Goal: Task Accomplishment & Management: Manage account settings

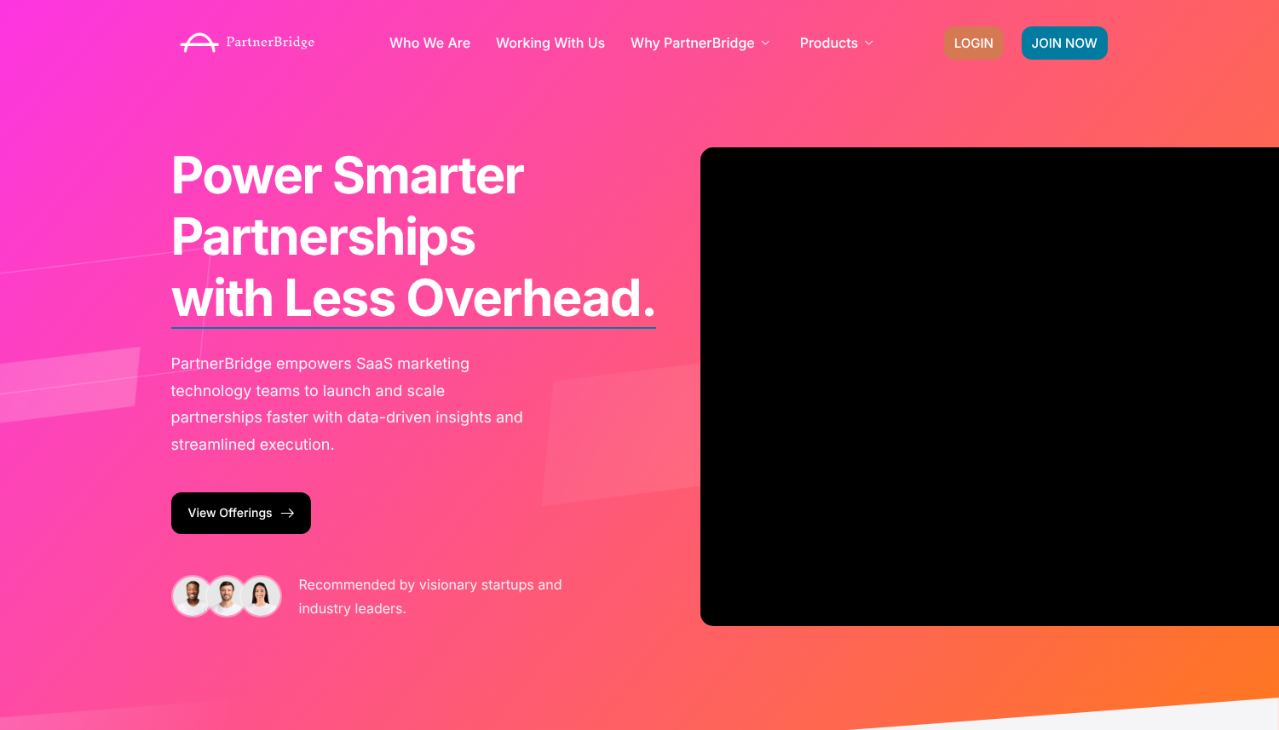
click at [986, 37] on span "LOGIN" at bounding box center [973, 43] width 39 height 13
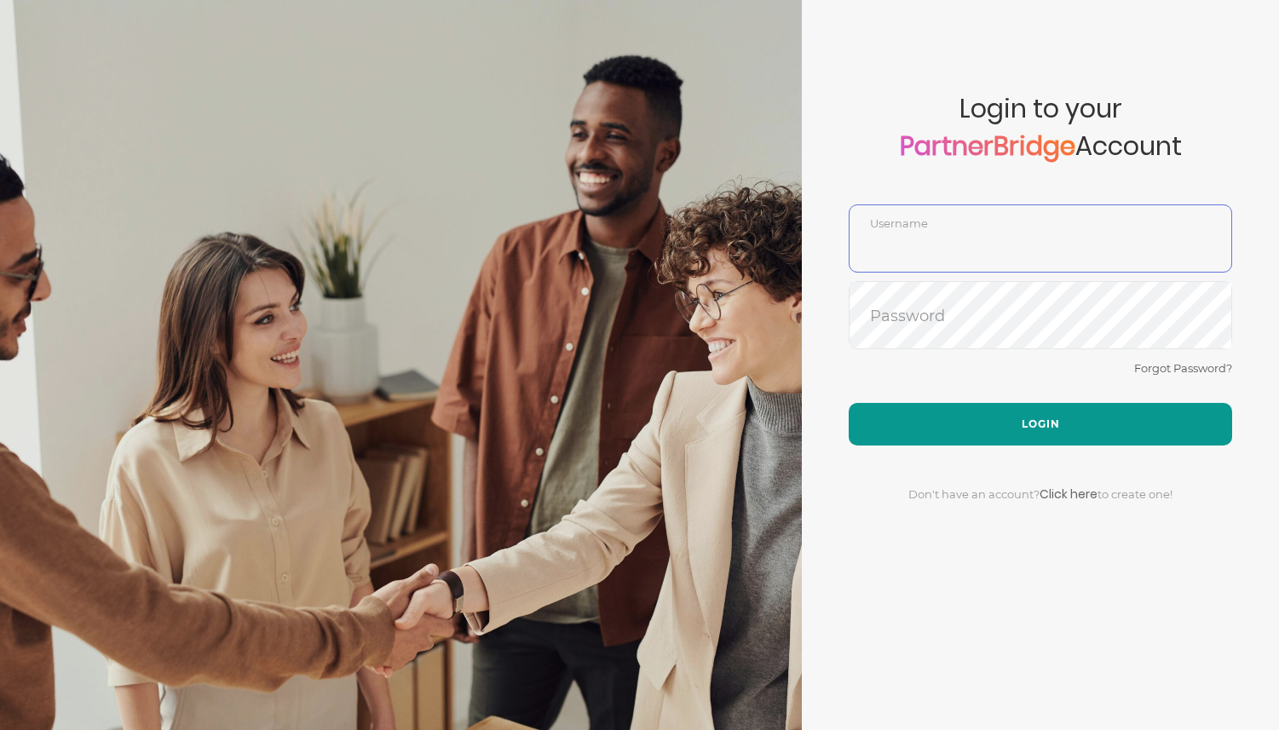
type input "DemoUser"
click at [1077, 440] on button "Login" at bounding box center [1040, 424] width 383 height 43
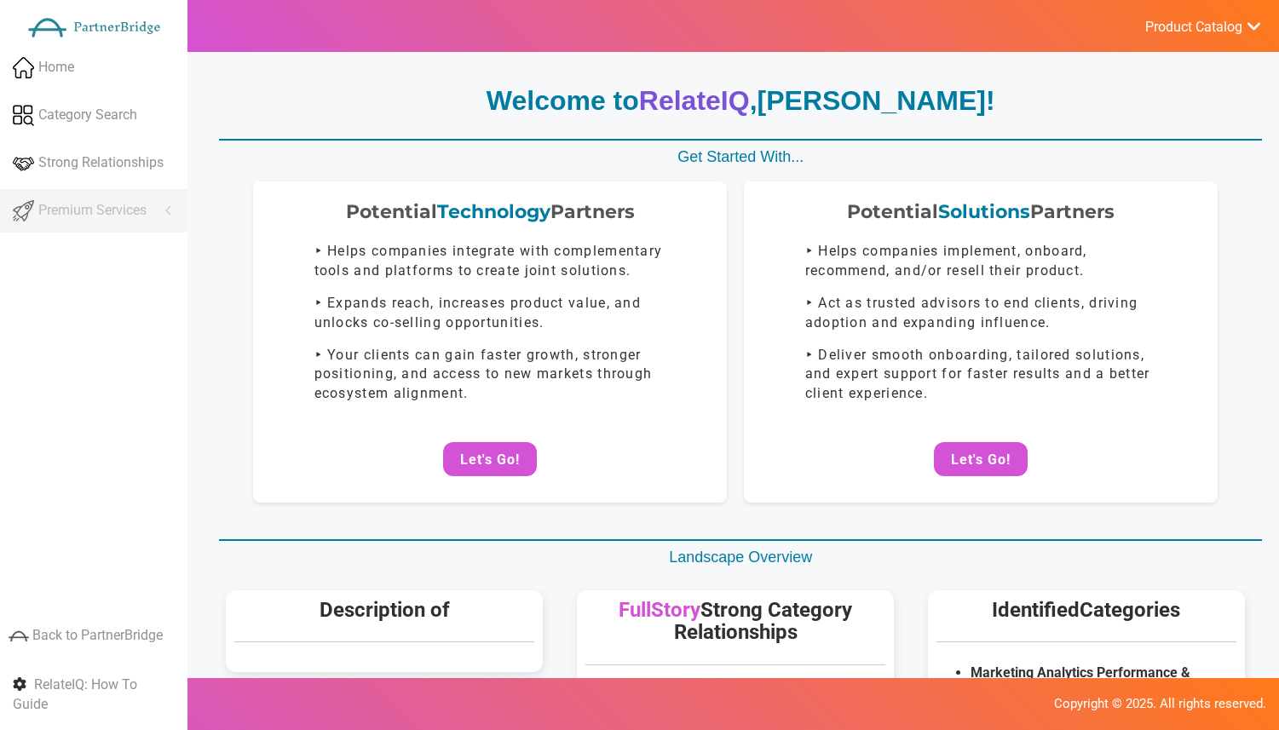
click at [1175, 21] on span "Product Catalog" at bounding box center [1193, 27] width 97 height 17
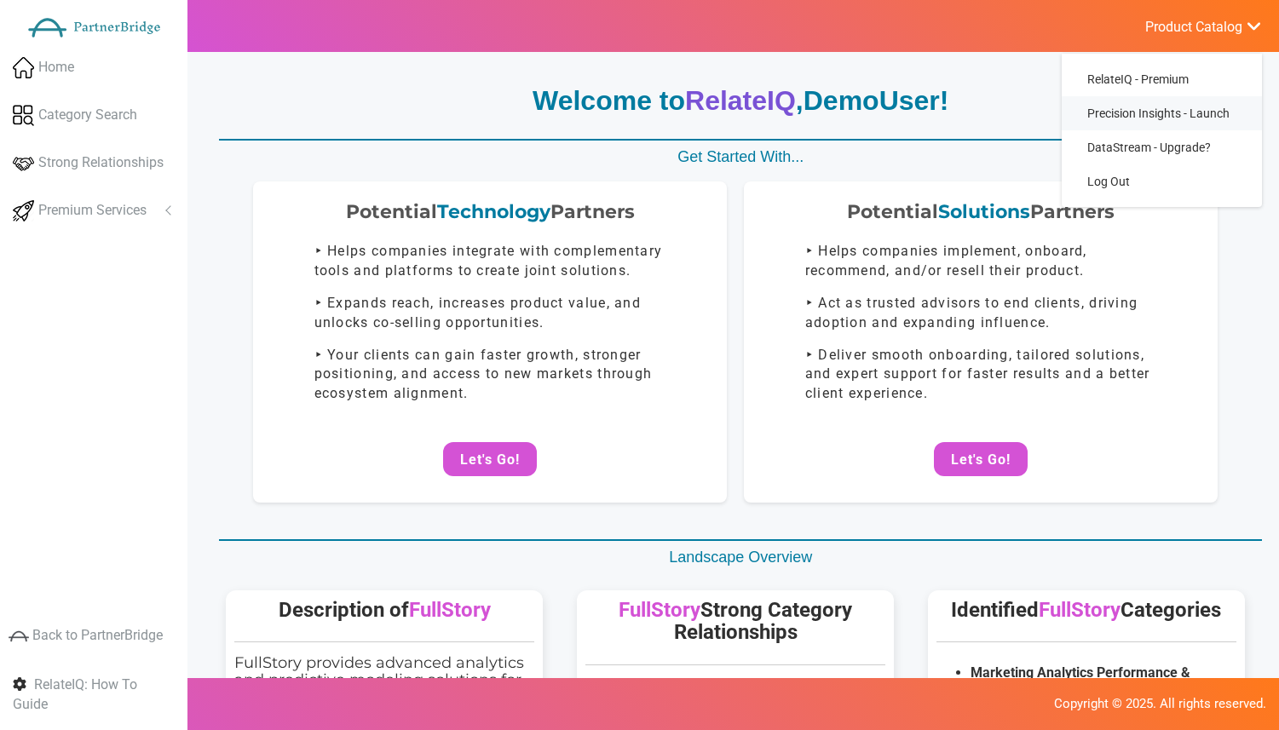
click at [1184, 118] on span "Precision Insights - Launch" at bounding box center [1158, 114] width 142 height 14
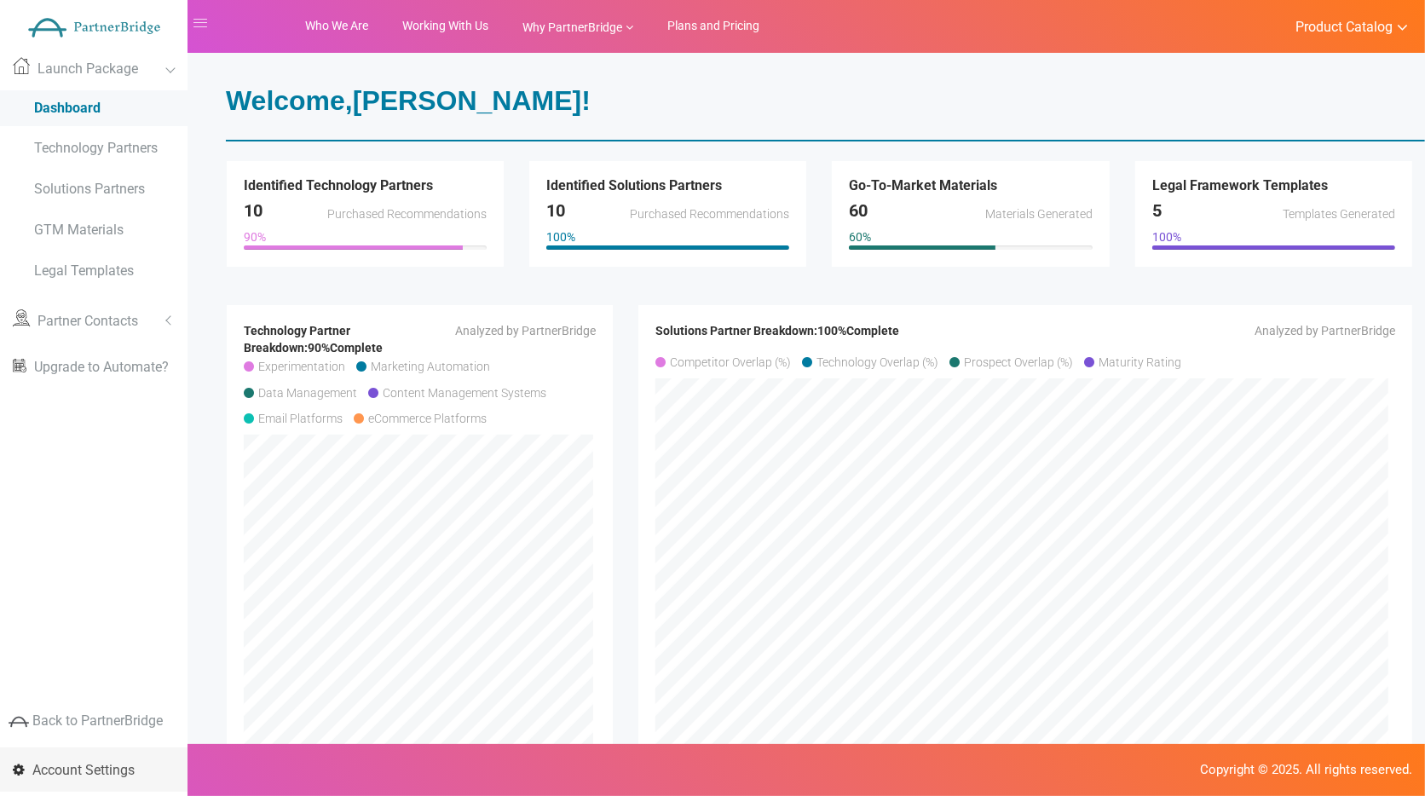
click at [105, 729] on link "Account Settings" at bounding box center [93, 769] width 187 height 44
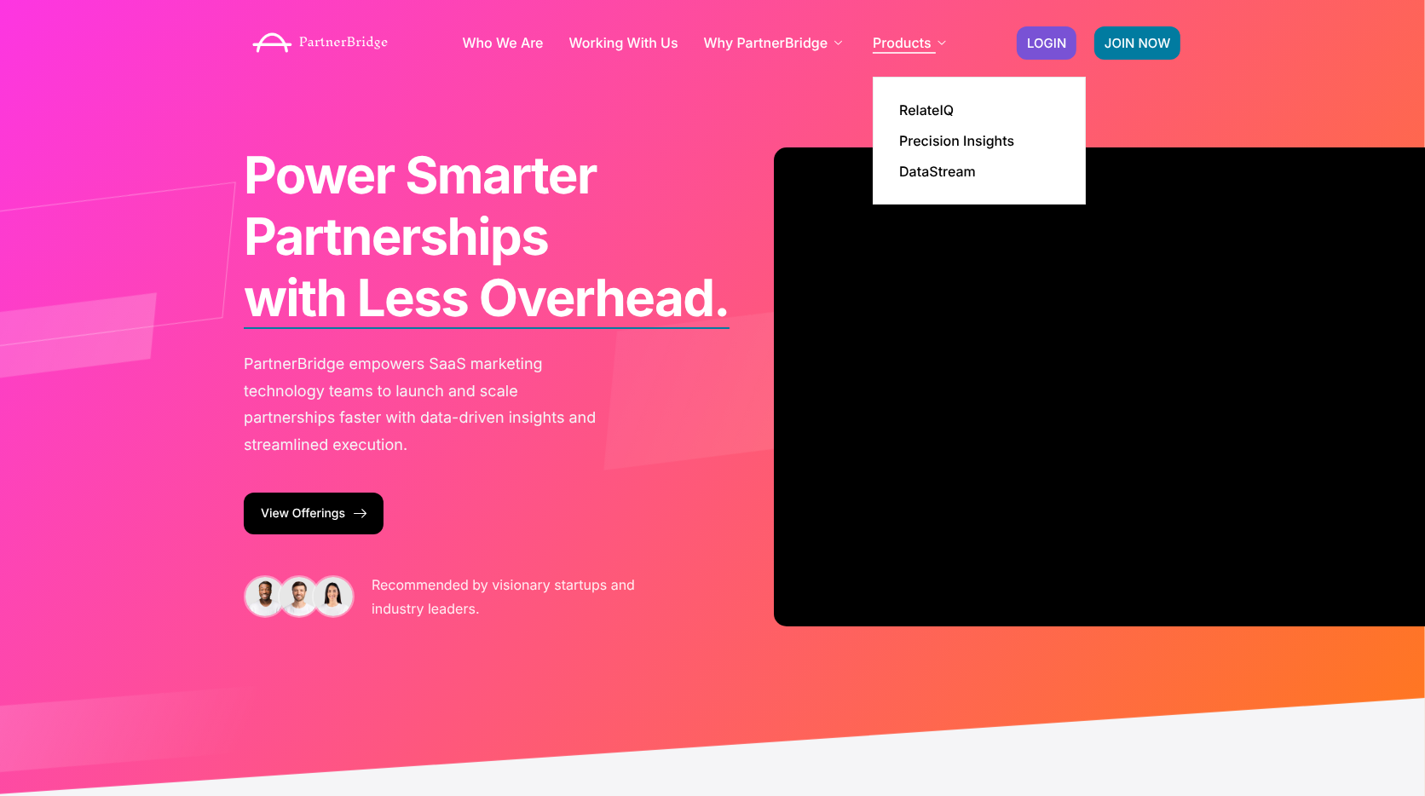
click at [942, 39] on icon at bounding box center [942, 43] width 8 height 8
click at [925, 114] on link "RelateIQ" at bounding box center [926, 110] width 55 height 14
click at [932, 129] on li "Precision Insights" at bounding box center [979, 140] width 160 height 31
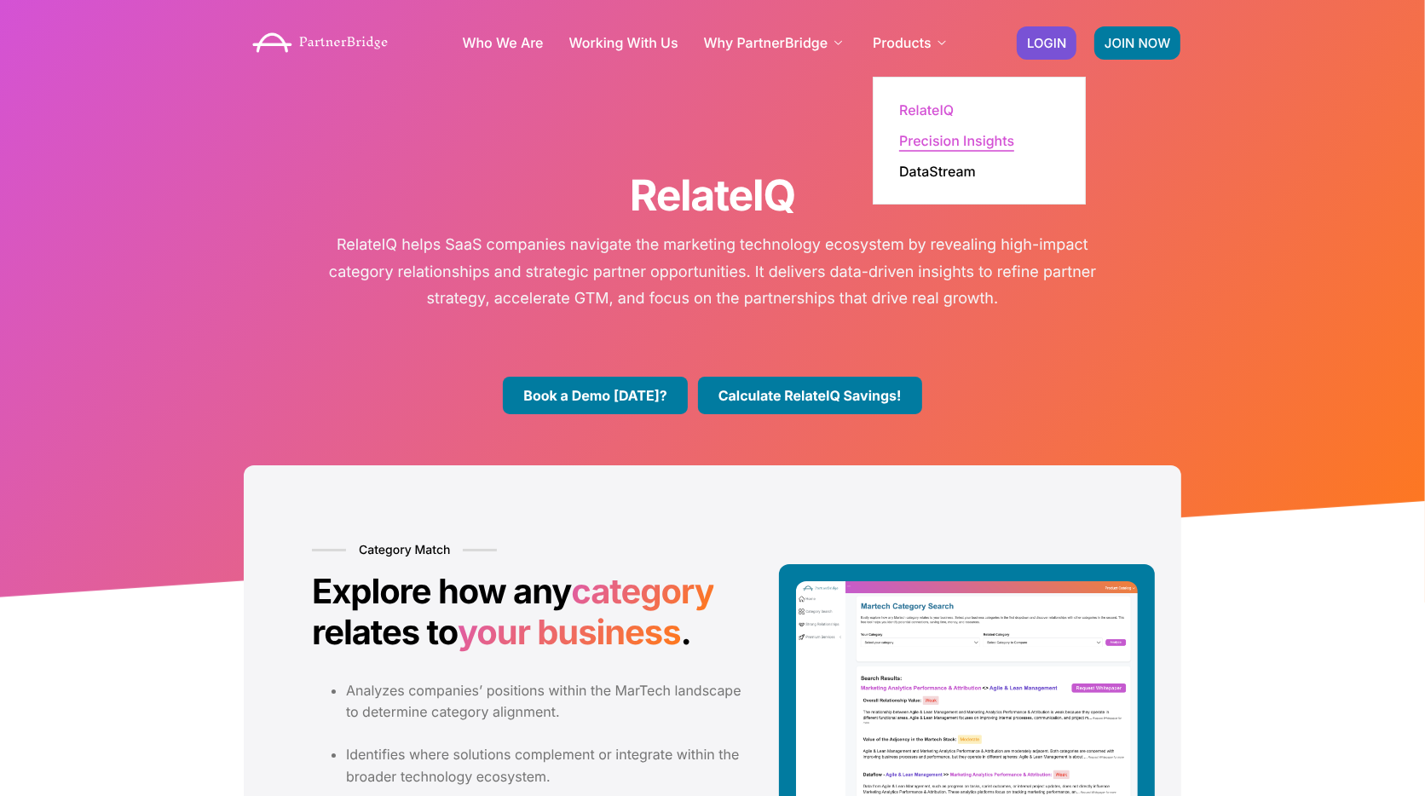
drag, startPoint x: 960, startPoint y: 122, endPoint x: 972, endPoint y: 145, distance: 25.9
click at [966, 132] on ul "RelateIQ Precision Insights DataStream" at bounding box center [979, 141] width 213 height 128
click at [972, 144] on link "Precision Insights" at bounding box center [956, 141] width 115 height 14
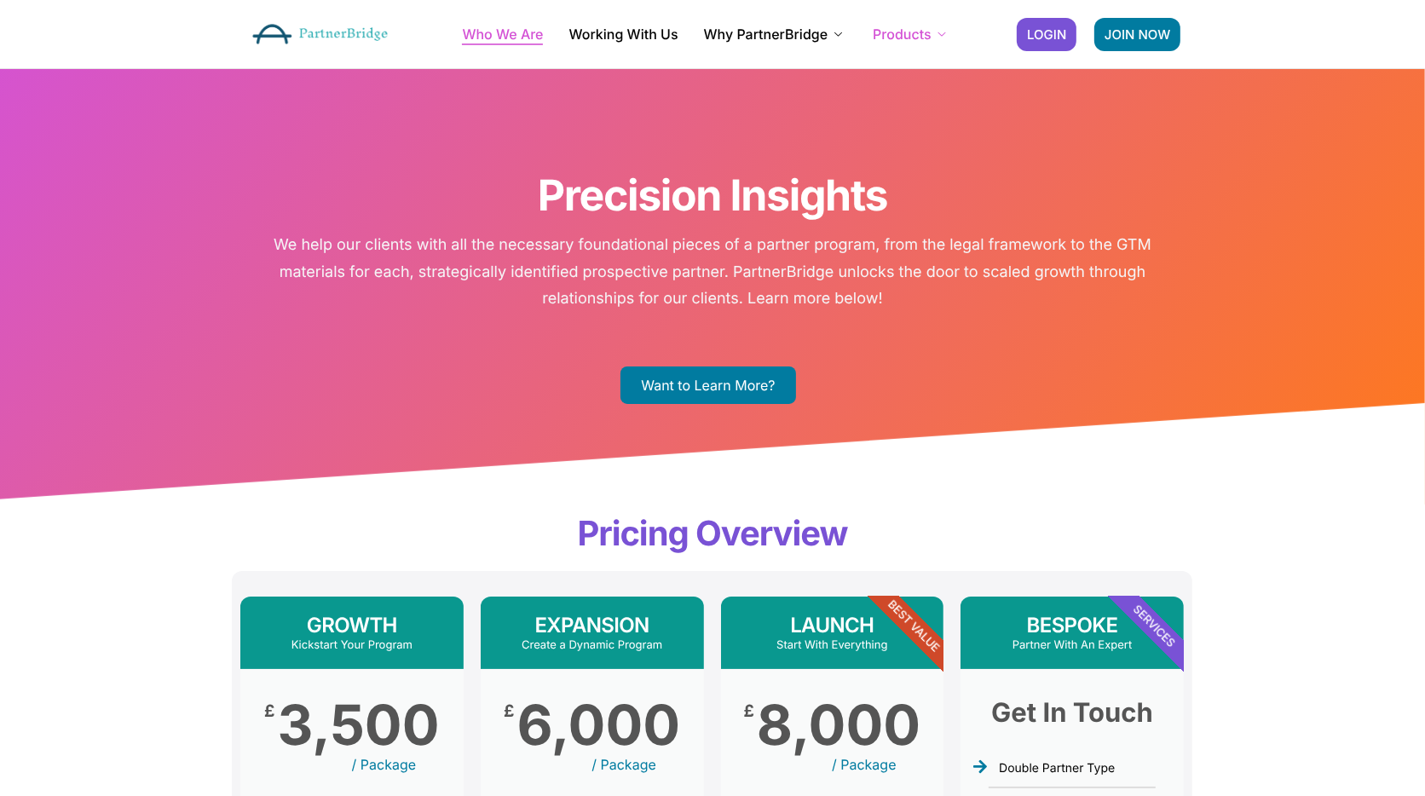
click at [520, 35] on link "Who We Are" at bounding box center [502, 34] width 81 height 14
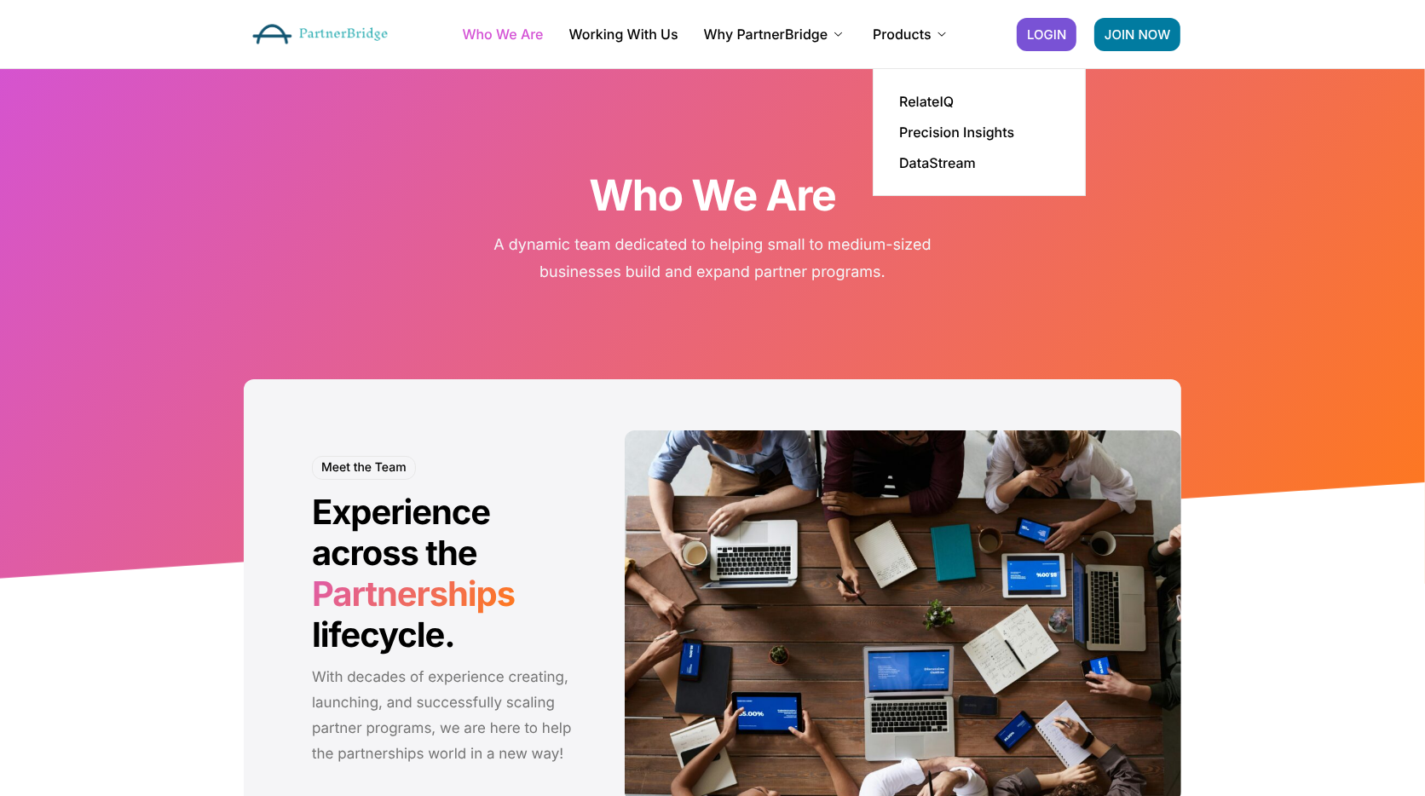
click at [913, 3] on li "Products RelateIQ Precision Insights DataStream" at bounding box center [912, 34] width 78 height 68
click at [918, 30] on link "Products" at bounding box center [912, 34] width 78 height 14
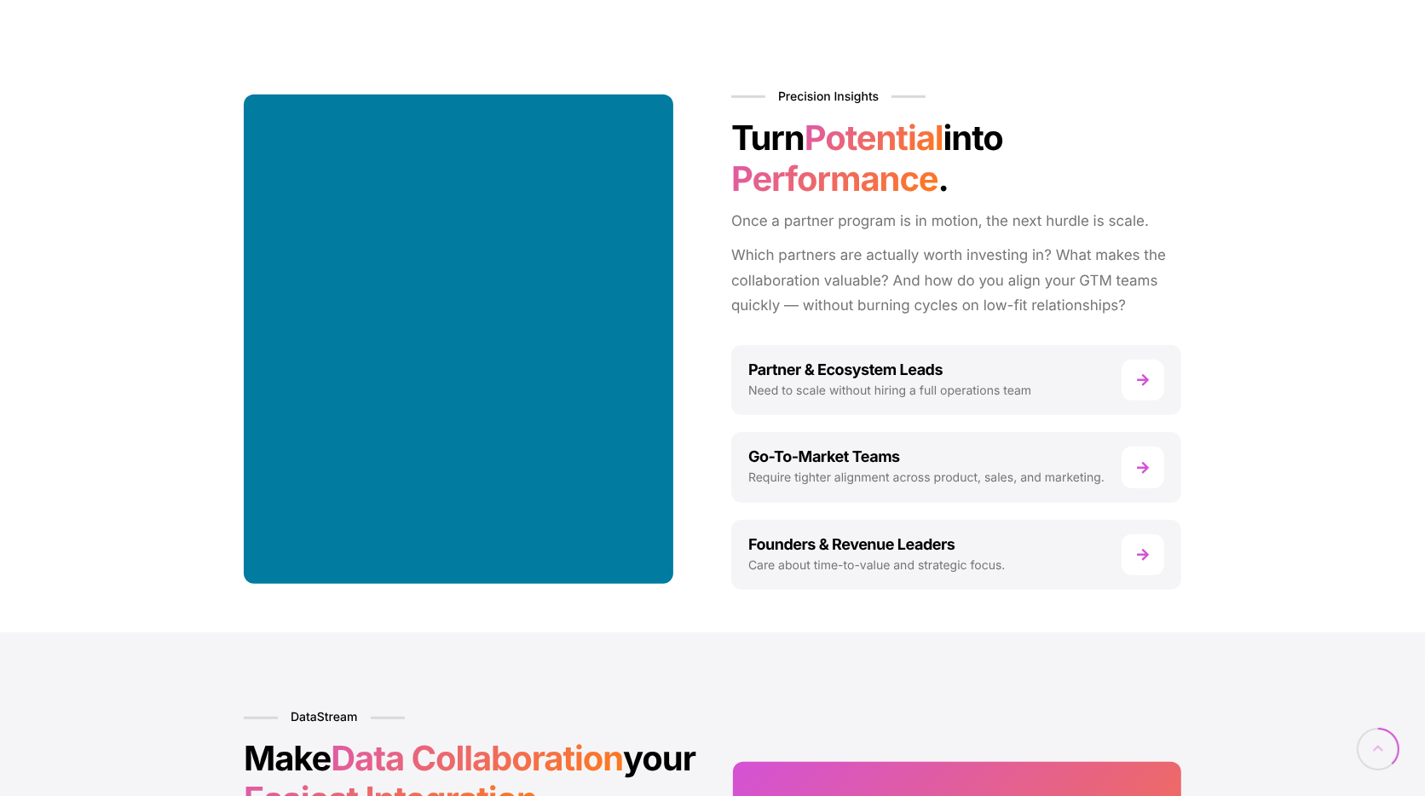
scroll to position [1058, 0]
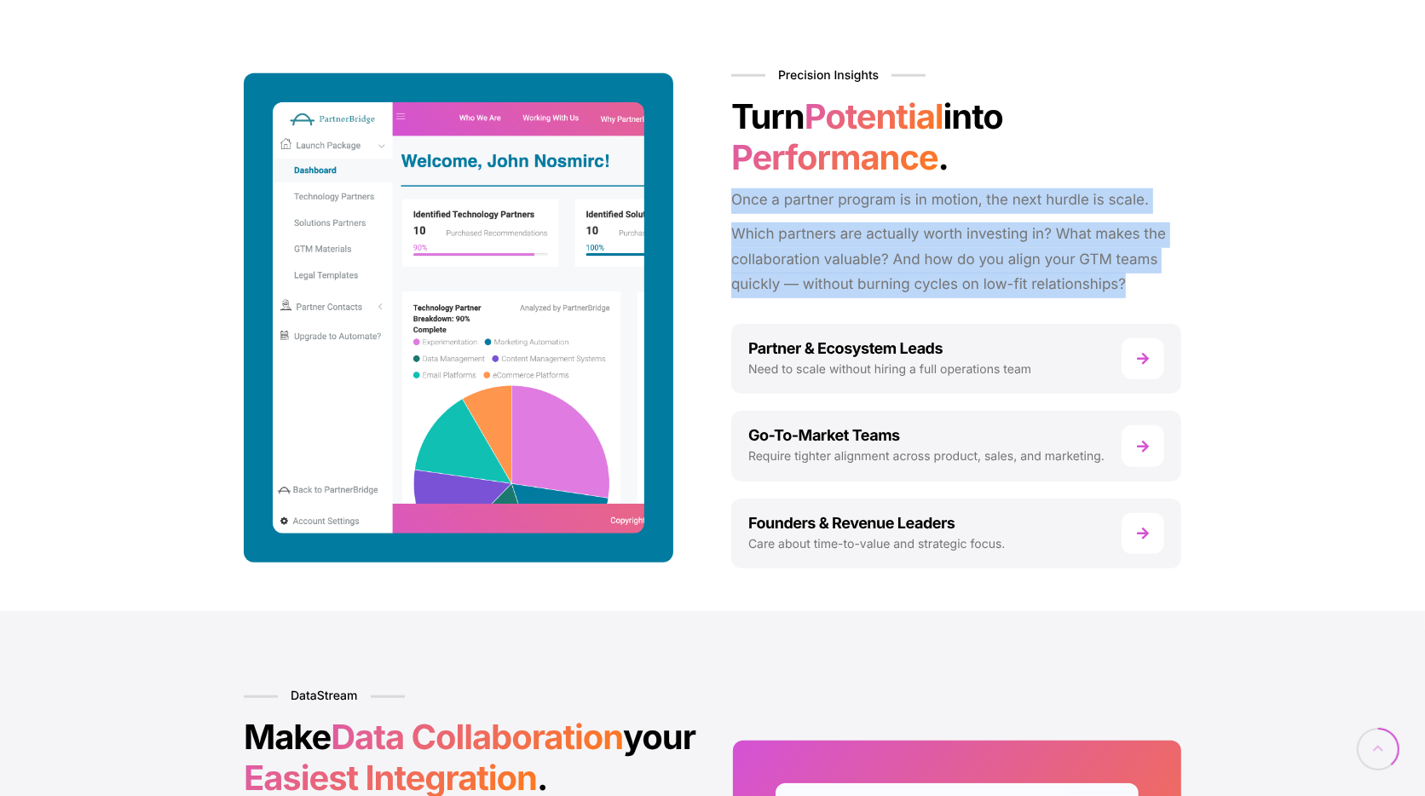
drag, startPoint x: 727, startPoint y: 199, endPoint x: 1209, endPoint y: 266, distance: 486.8
click at [1209, 266] on div "Precision Insights Turn Potential into Performance . Once a partner program is …" at bounding box center [712, 292] width 1425 height 637
copy div "Once a partner program is in motion, the next hurdle is scale. Which partners a…"
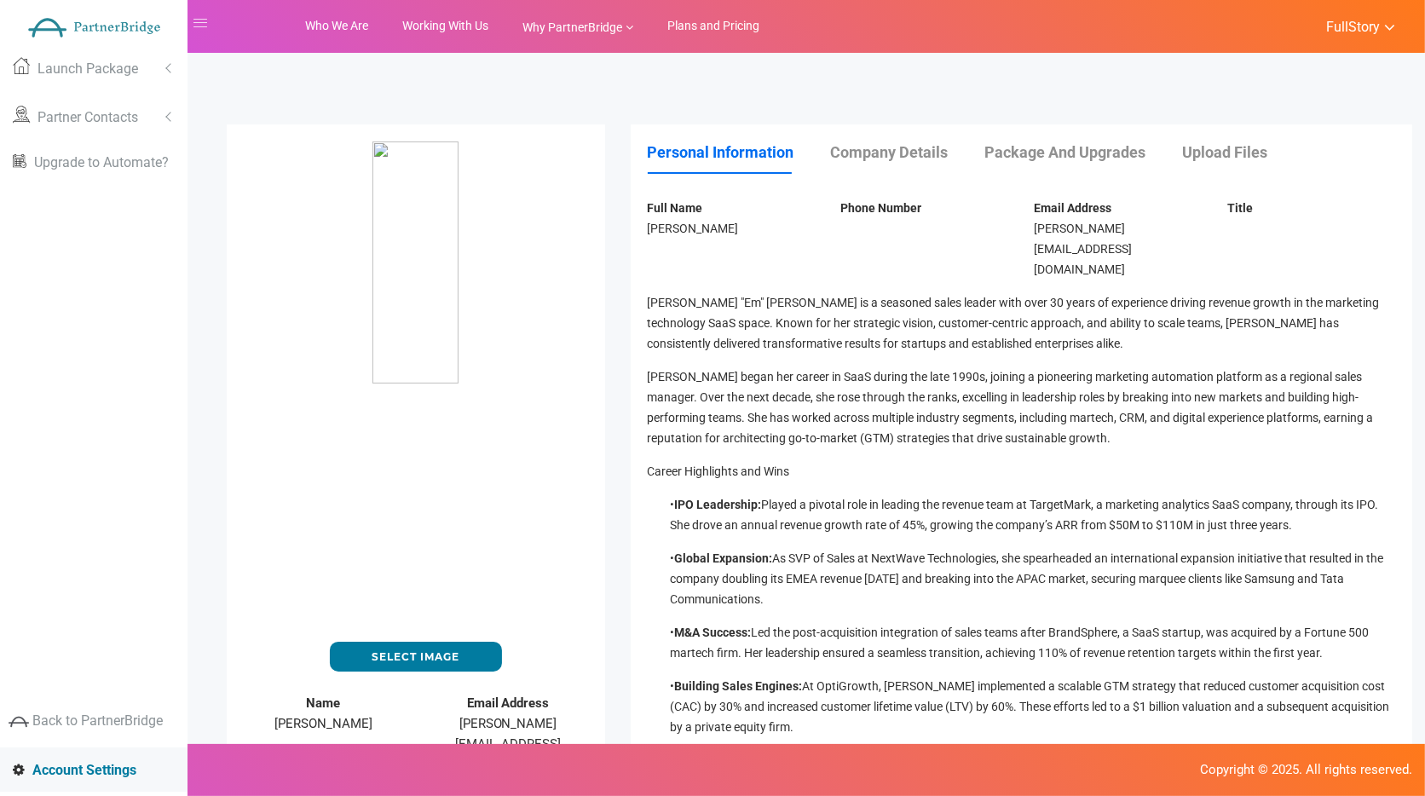
click at [1195, 153] on link "Upload Files" at bounding box center [1242, 152] width 119 height 18
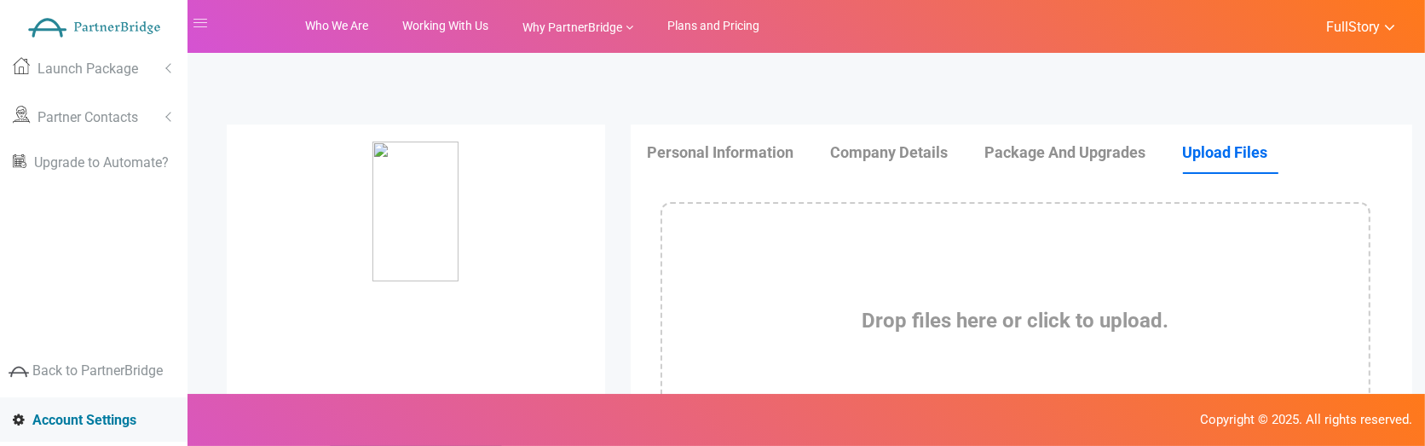
click at [445, 280] on img at bounding box center [416, 281] width 172 height 280
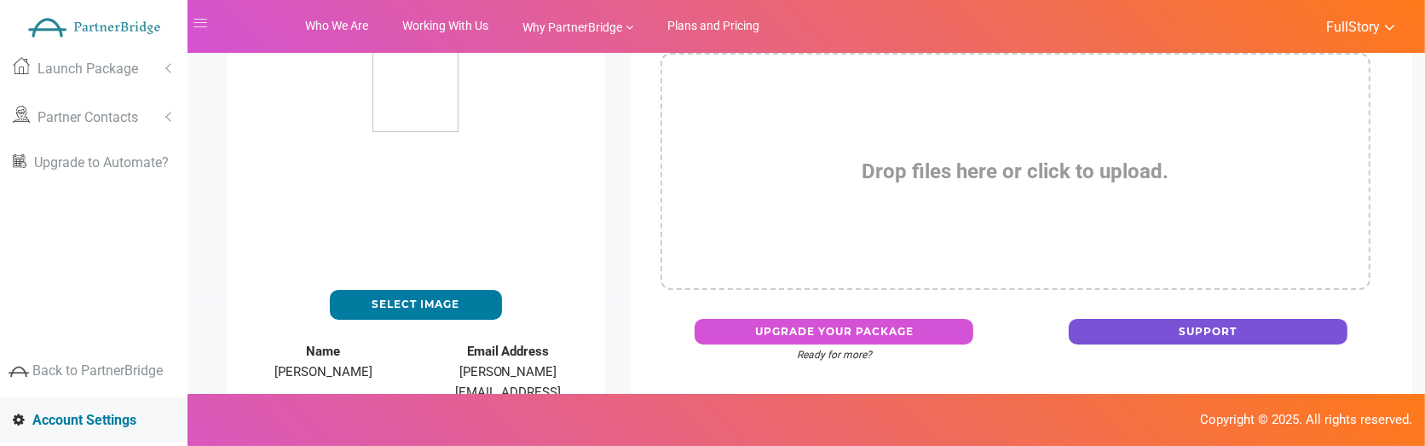
scroll to position [150, 0]
click at [436, 296] on label "Select Image" at bounding box center [416, 304] width 172 height 30
click at [0, 0] on input "Select Image" at bounding box center [0, 0] width 0 height 0
click at [423, 300] on label "Select Image" at bounding box center [416, 304] width 172 height 30
click at [0, 0] on input "Select Image" at bounding box center [0, 0] width 0 height 0
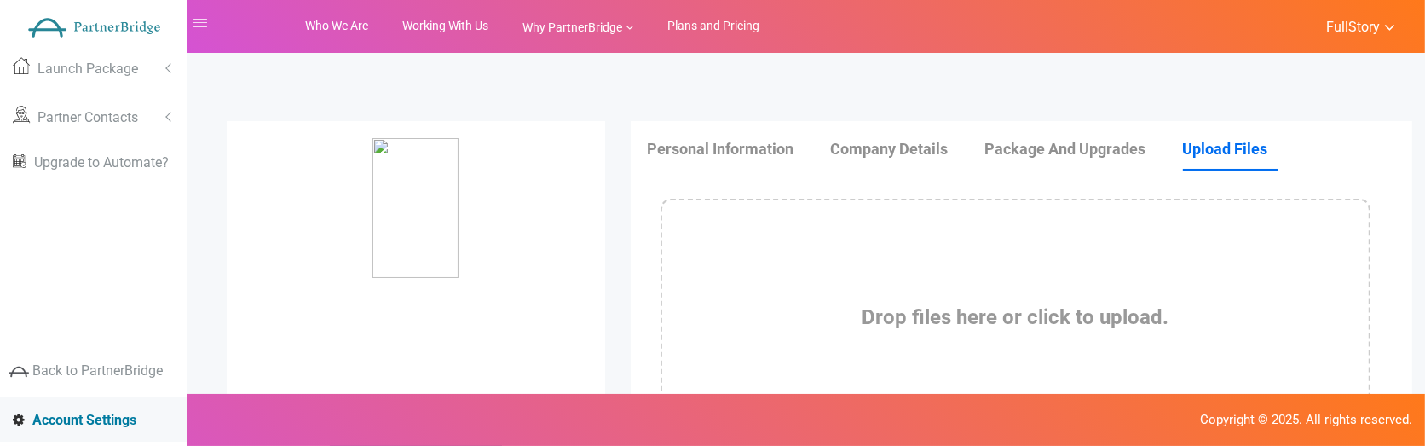
scroll to position [0, 0]
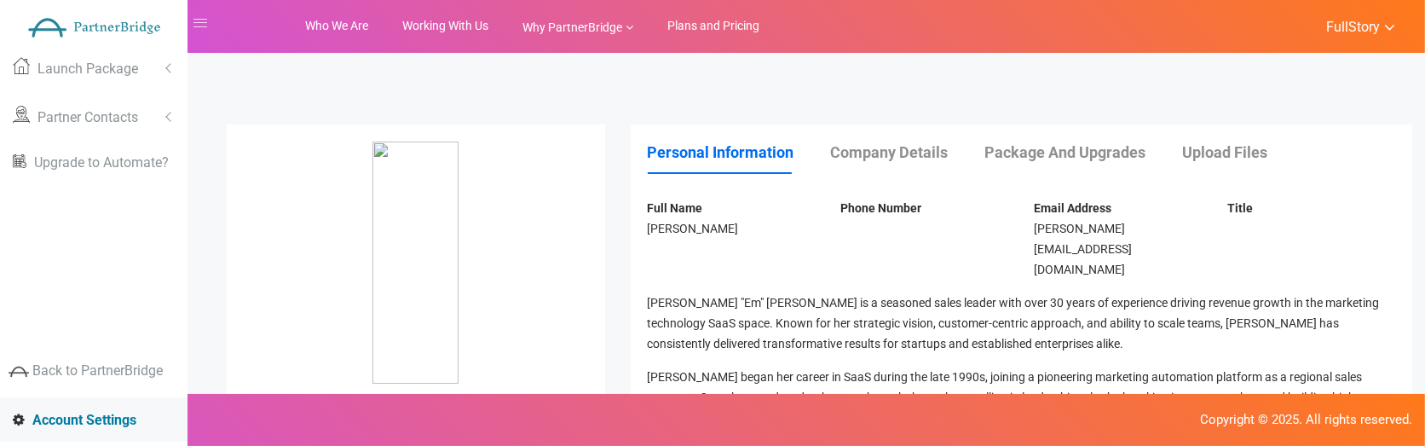
click at [1342, 31] on span "FullStory" at bounding box center [1353, 27] width 54 height 17
click at [1346, 205] on link "Log Out" at bounding box center [1390, 216] width 170 height 34
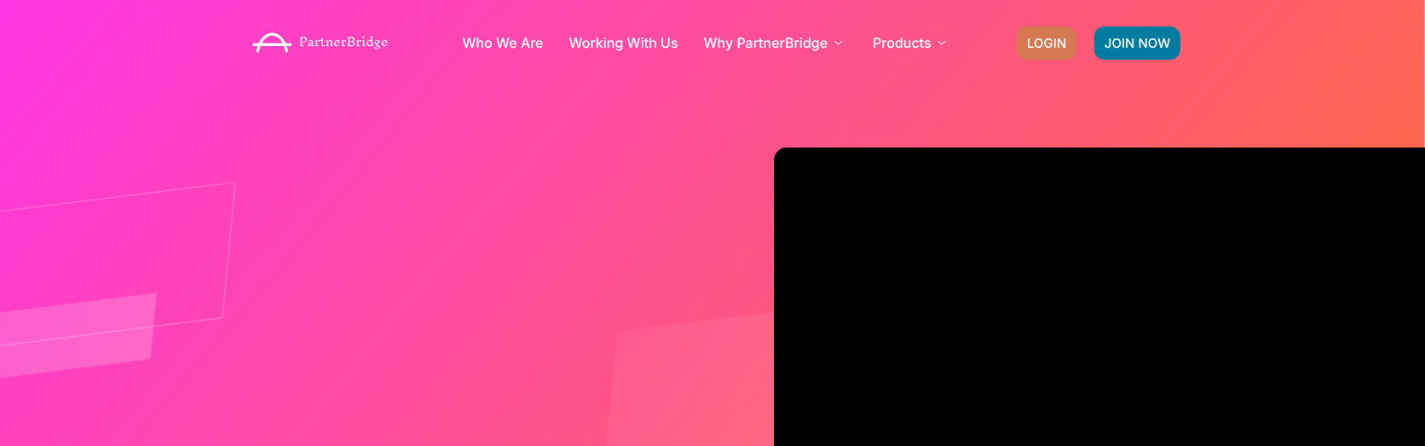
drag, startPoint x: 1003, startPoint y: 43, endPoint x: 1037, endPoint y: 41, distance: 34.1
click at [1018, 43] on div "Who We Are Working With Us Why PartnerBridge For Our Clients For Solutions Part…" at bounding box center [712, 43] width 954 height 68
click at [1037, 41] on span "LOGIN" at bounding box center [1046, 43] width 39 height 13
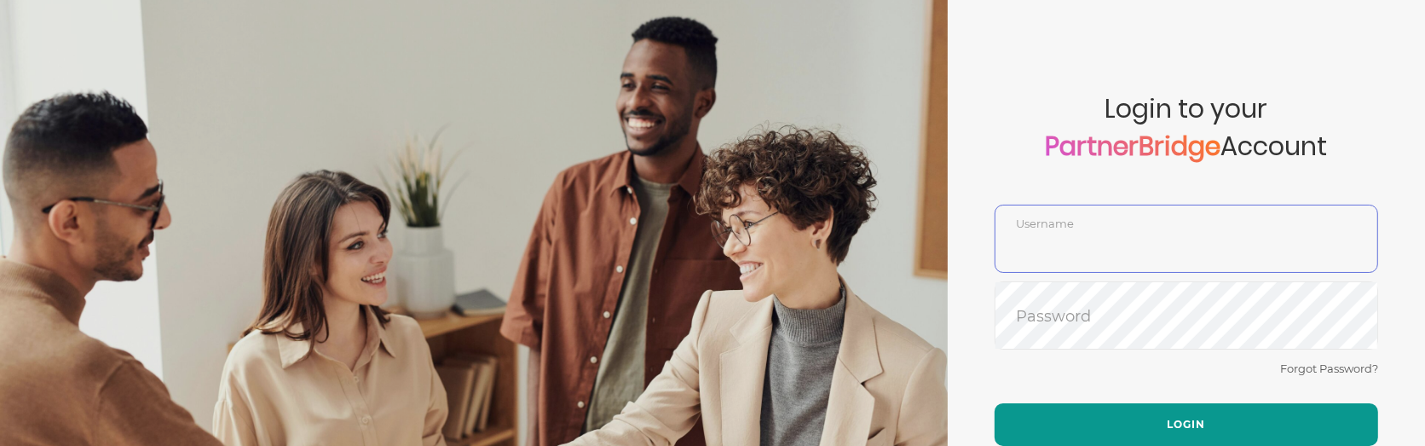
type input "DemoUser"
click at [1218, 409] on button "Login" at bounding box center [1185, 424] width 383 height 43
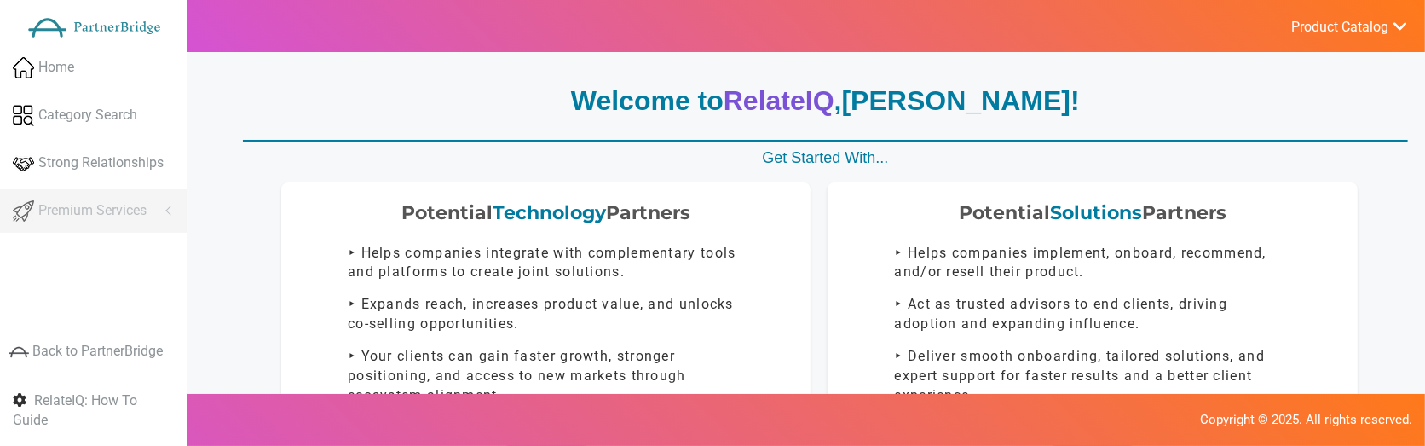
click at [1275, 36] on link "Product Catalog" at bounding box center [1339, 25] width 135 height 23
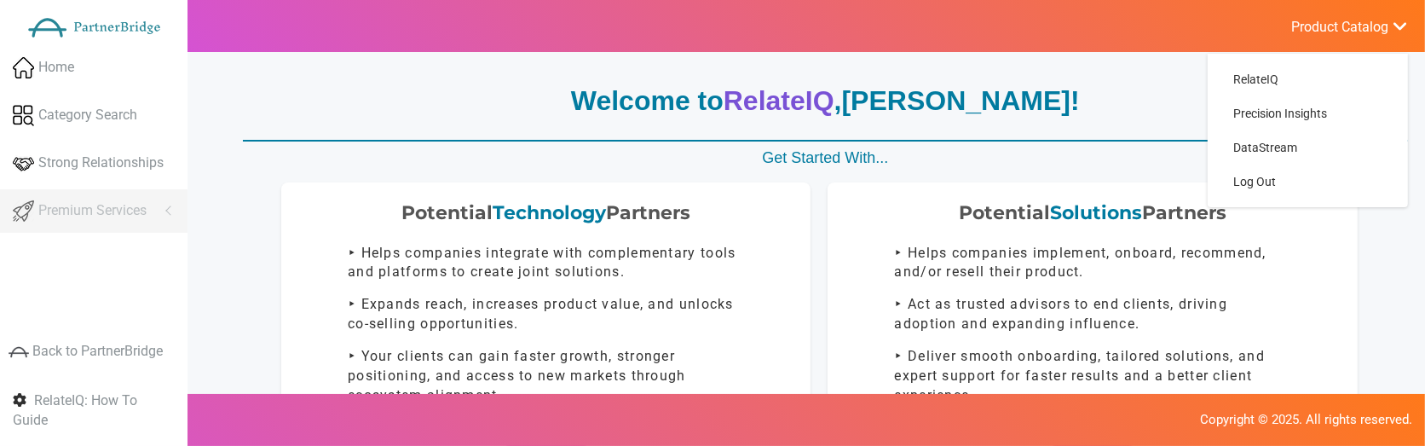
click at [1291, 34] on span "Product Catalog" at bounding box center [1339, 27] width 97 height 17
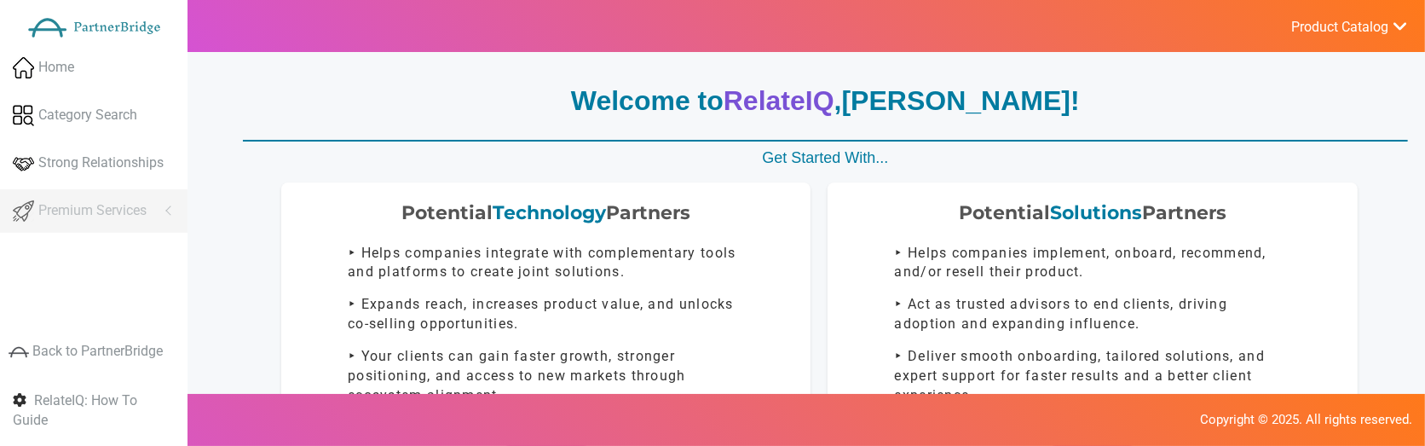
click at [1306, 28] on span "Product Catalog" at bounding box center [1339, 27] width 97 height 17
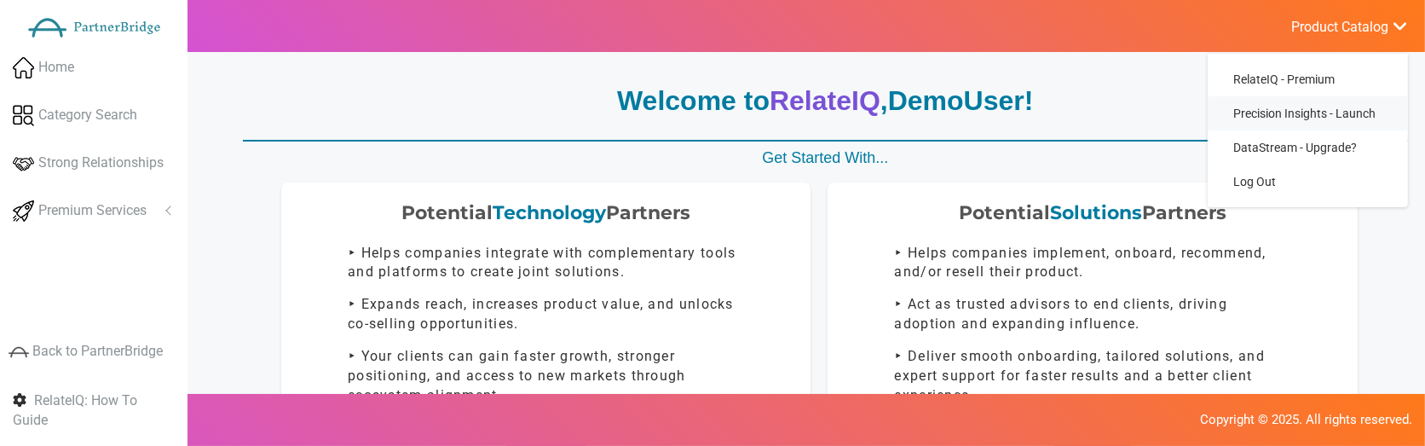
click at [1306, 110] on span "Precision Insights - Launch" at bounding box center [1304, 114] width 142 height 14
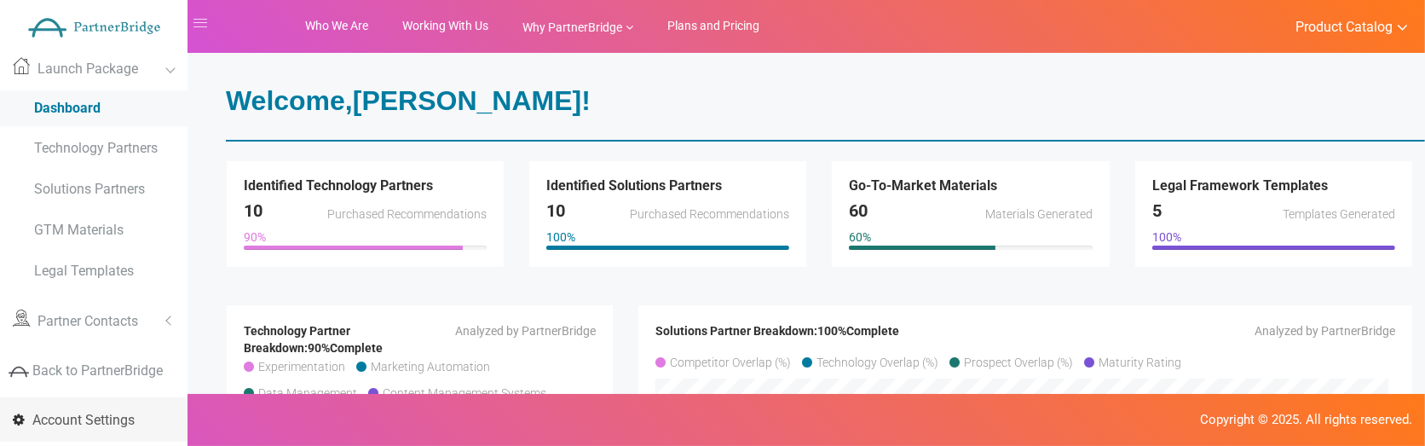
click at [111, 427] on span "Account Settings" at bounding box center [83, 420] width 102 height 16
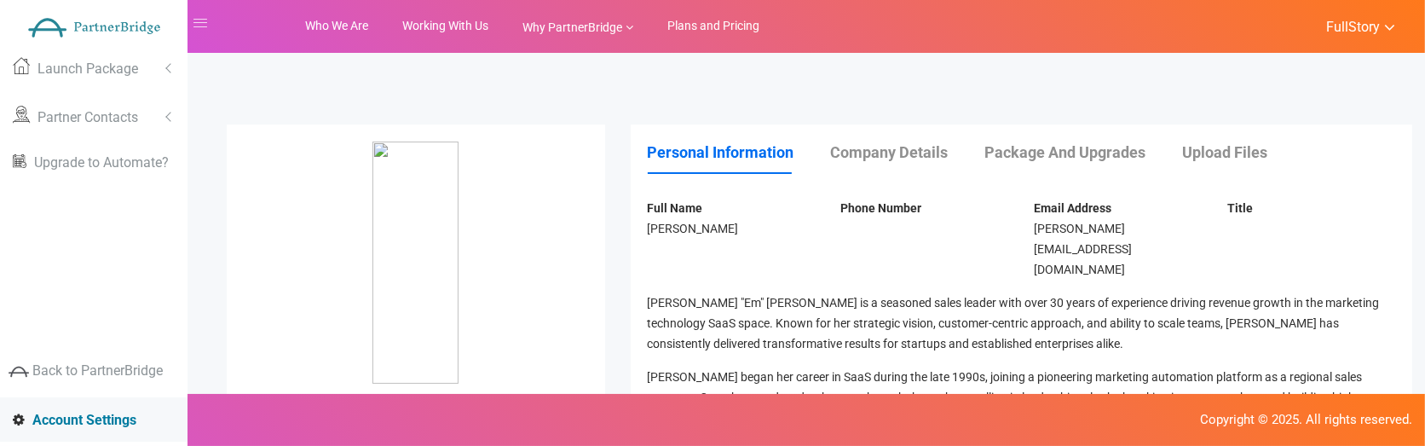
click at [1329, 17] on link "FullStory" at bounding box center [1351, 25] width 88 height 23
click at [1350, 185] on link "Settings" at bounding box center [1390, 181] width 170 height 34
click at [1357, 207] on link "Log Out" at bounding box center [1390, 216] width 170 height 34
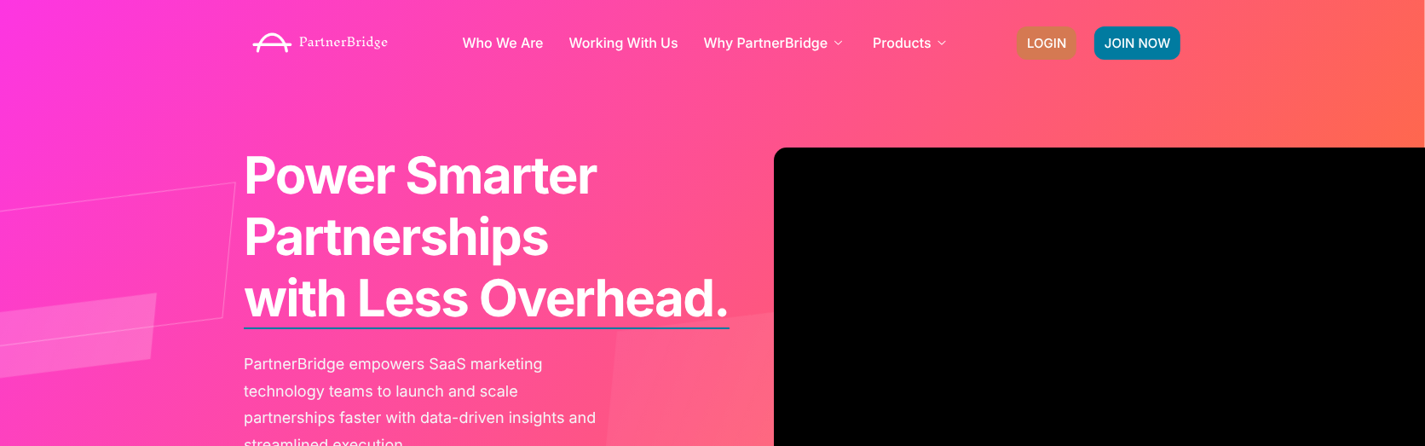
click at [1050, 45] on span "LOGIN" at bounding box center [1046, 43] width 39 height 13
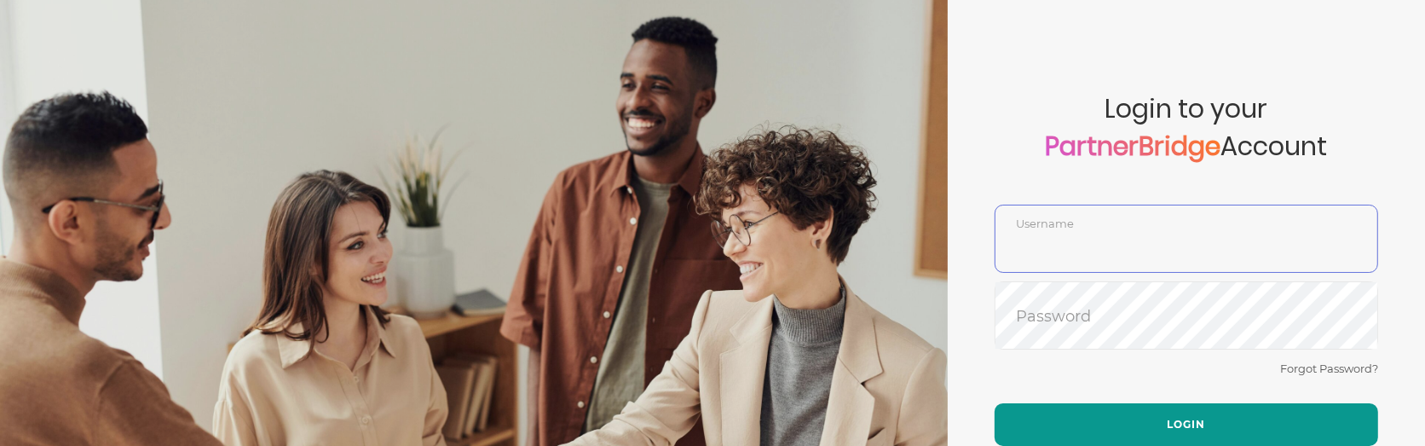
type input "DemoUser"
click at [1172, 434] on button "Login" at bounding box center [1185, 424] width 383 height 43
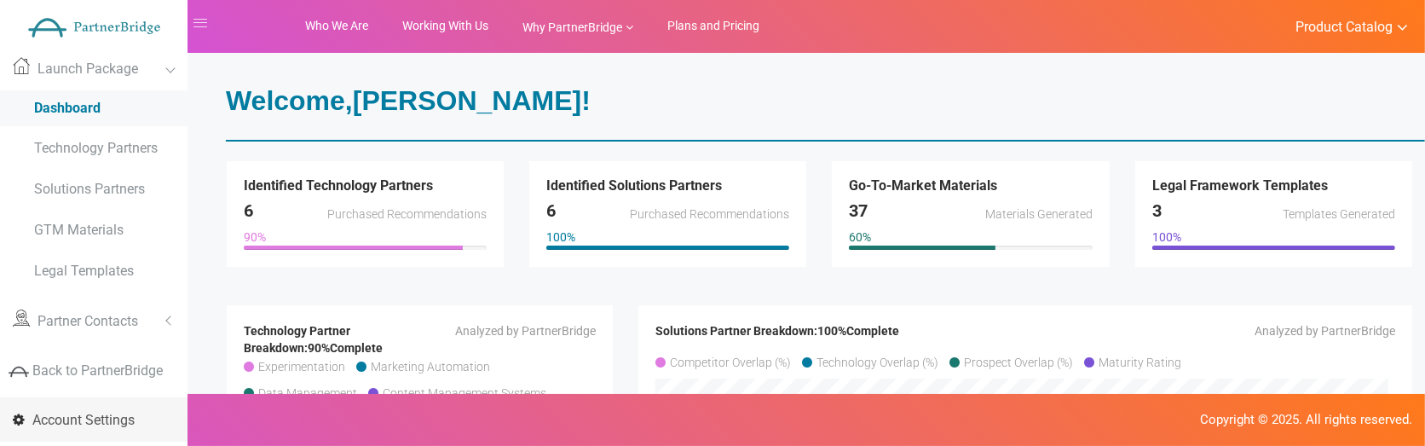
click at [66, 428] on link "Account Settings" at bounding box center [93, 419] width 187 height 44
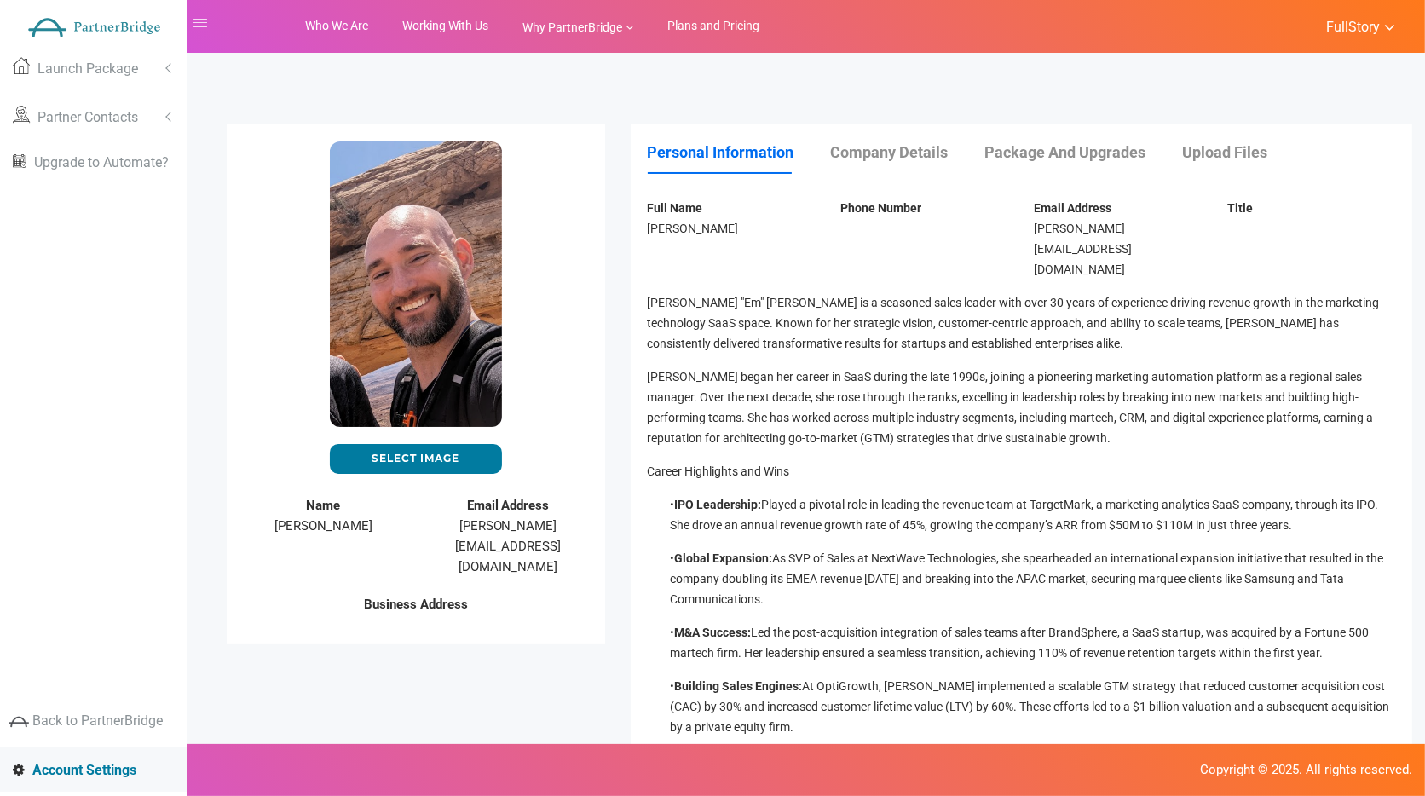
click at [1228, 186] on div "Full Name [PERSON_NAME] Phone Number Email Address [PERSON_NAME][EMAIL_ADDRESS]…" at bounding box center [1021, 557] width 773 height 752
click at [1228, 157] on link "Upload Files" at bounding box center [1242, 152] width 119 height 18
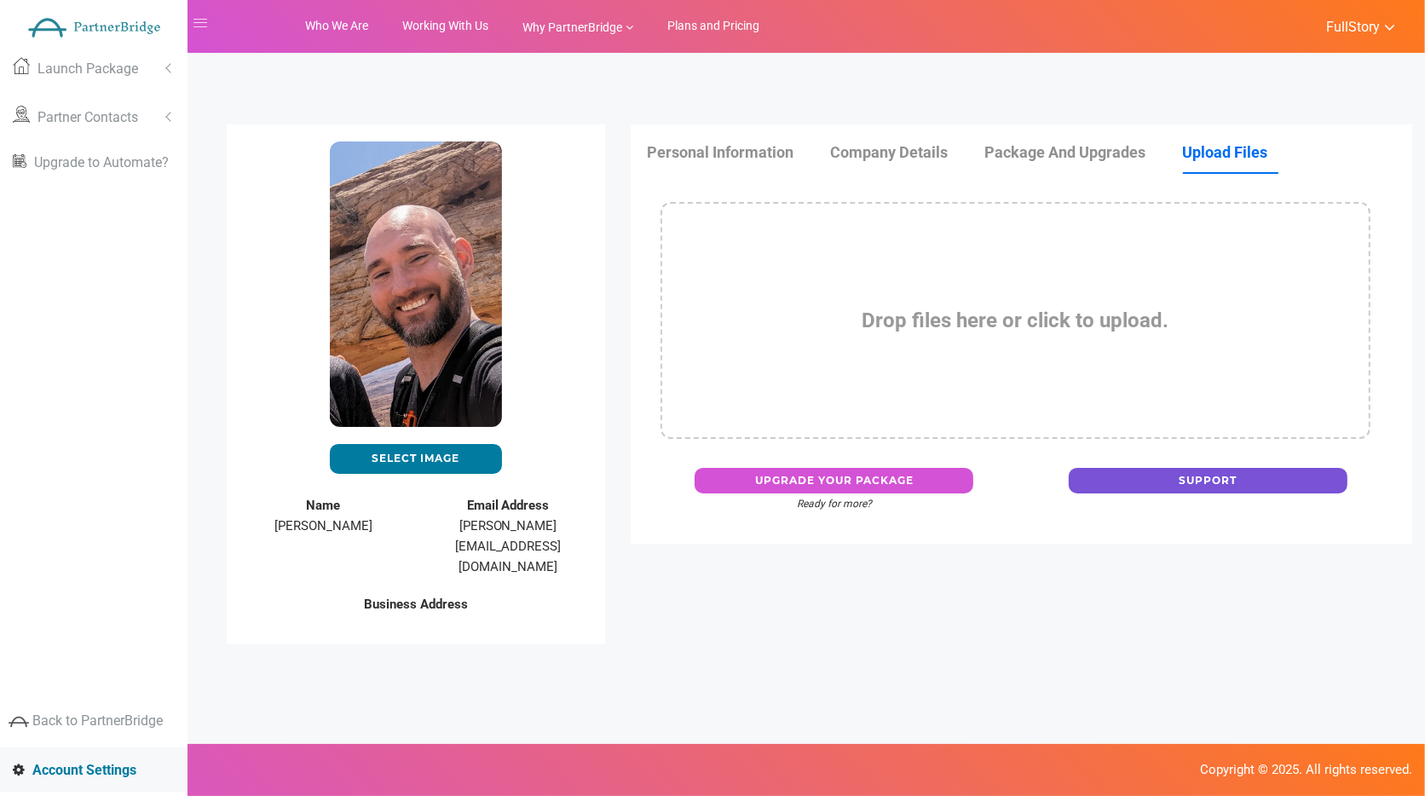
click at [1068, 151] on link "Package and Upgrades" at bounding box center [1082, 152] width 195 height 18
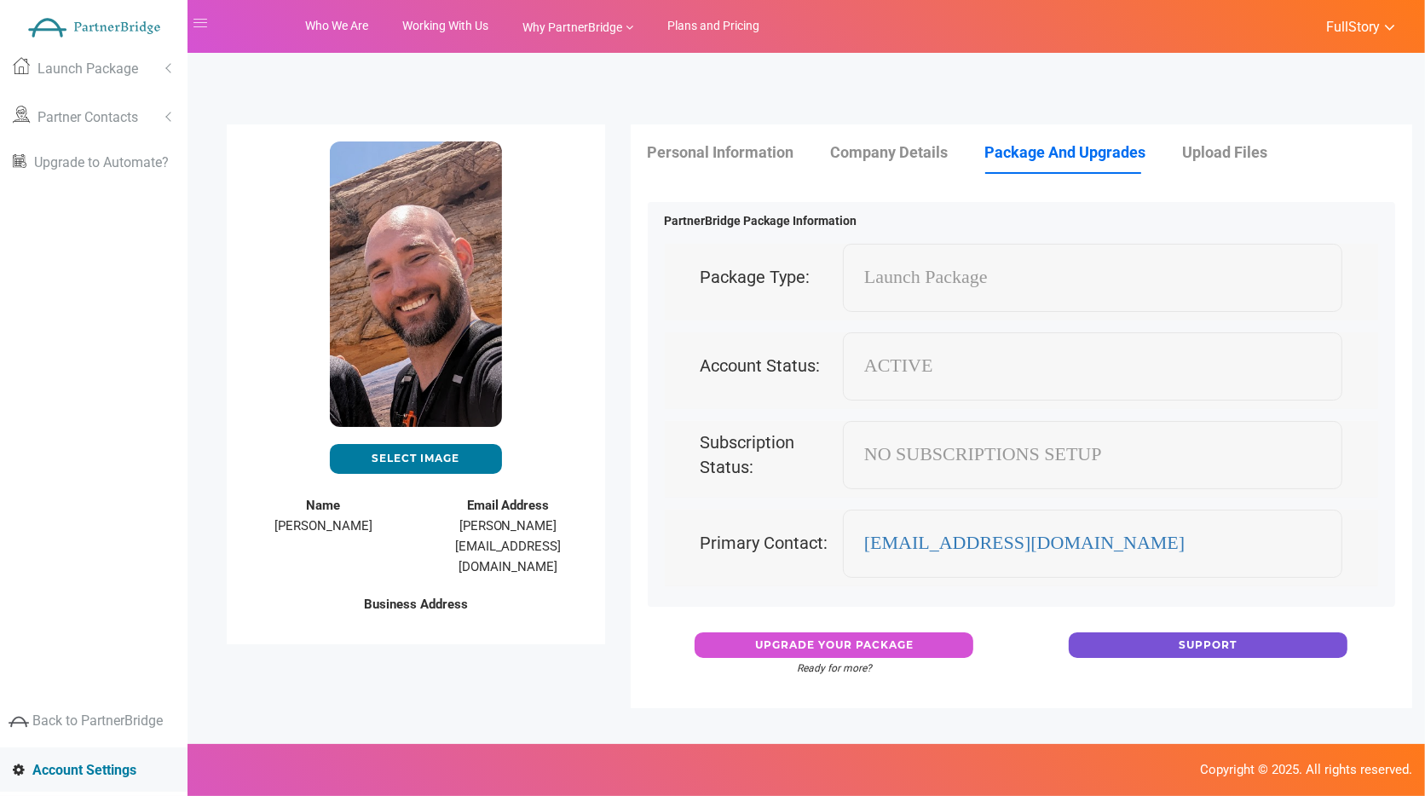
click at [913, 162] on li "Company Details" at bounding box center [907, 152] width 152 height 22
click at [907, 154] on link "Company Details" at bounding box center [907, 152] width 152 height 18
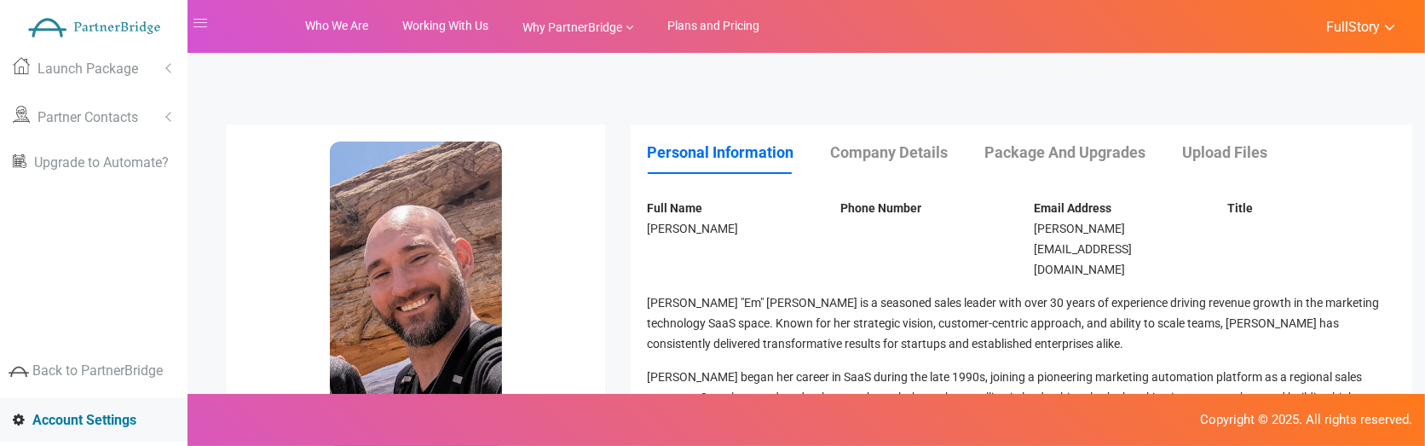
click at [909, 166] on ul "Personal Information Company Details Package and Upgrades Upload Files" at bounding box center [1021, 160] width 747 height 39
click at [905, 156] on link "Company Details" at bounding box center [907, 152] width 152 height 18
click at [875, 143] on link "Company Details" at bounding box center [907, 152] width 152 height 18
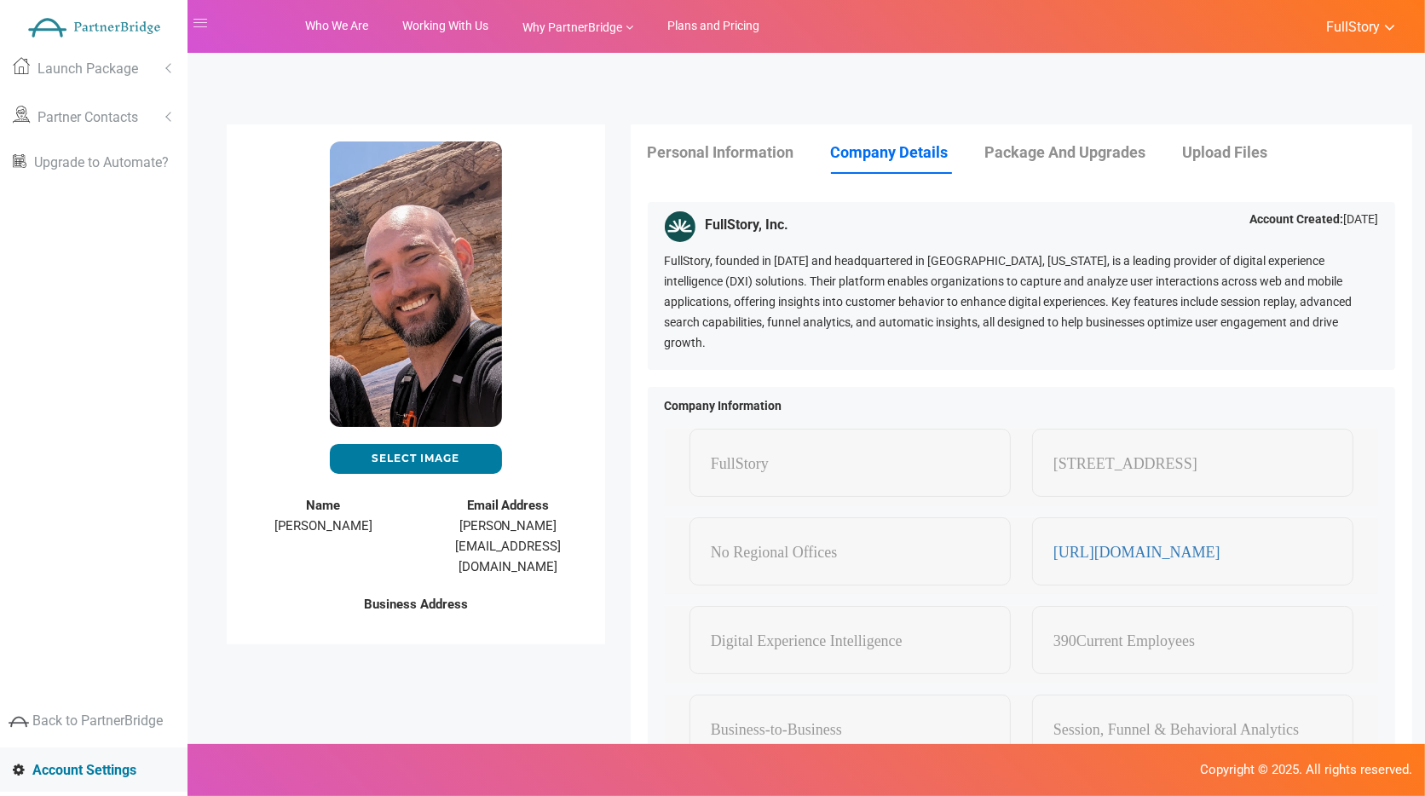
click at [687, 160] on link "Personal Information" at bounding box center [738, 152] width 181 height 18
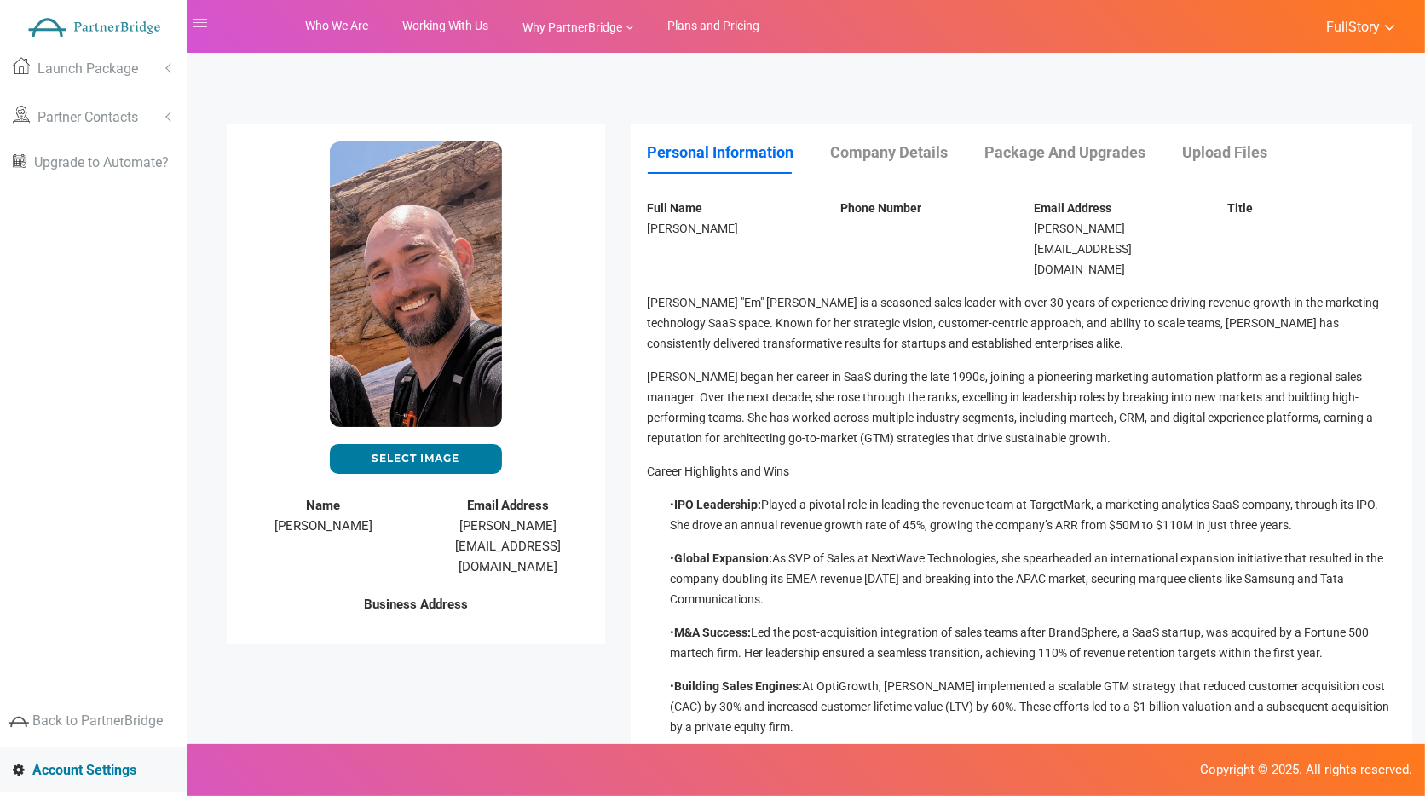
click at [717, 292] on p "[PERSON_NAME] "Em" [PERSON_NAME] is a seasoned sales leader with over 30 years …" at bounding box center [1021, 322] width 747 height 61
click at [735, 292] on p "[PERSON_NAME] "Em" [PERSON_NAME] is a seasoned sales leader with over 30 years …" at bounding box center [1021, 322] width 747 height 61
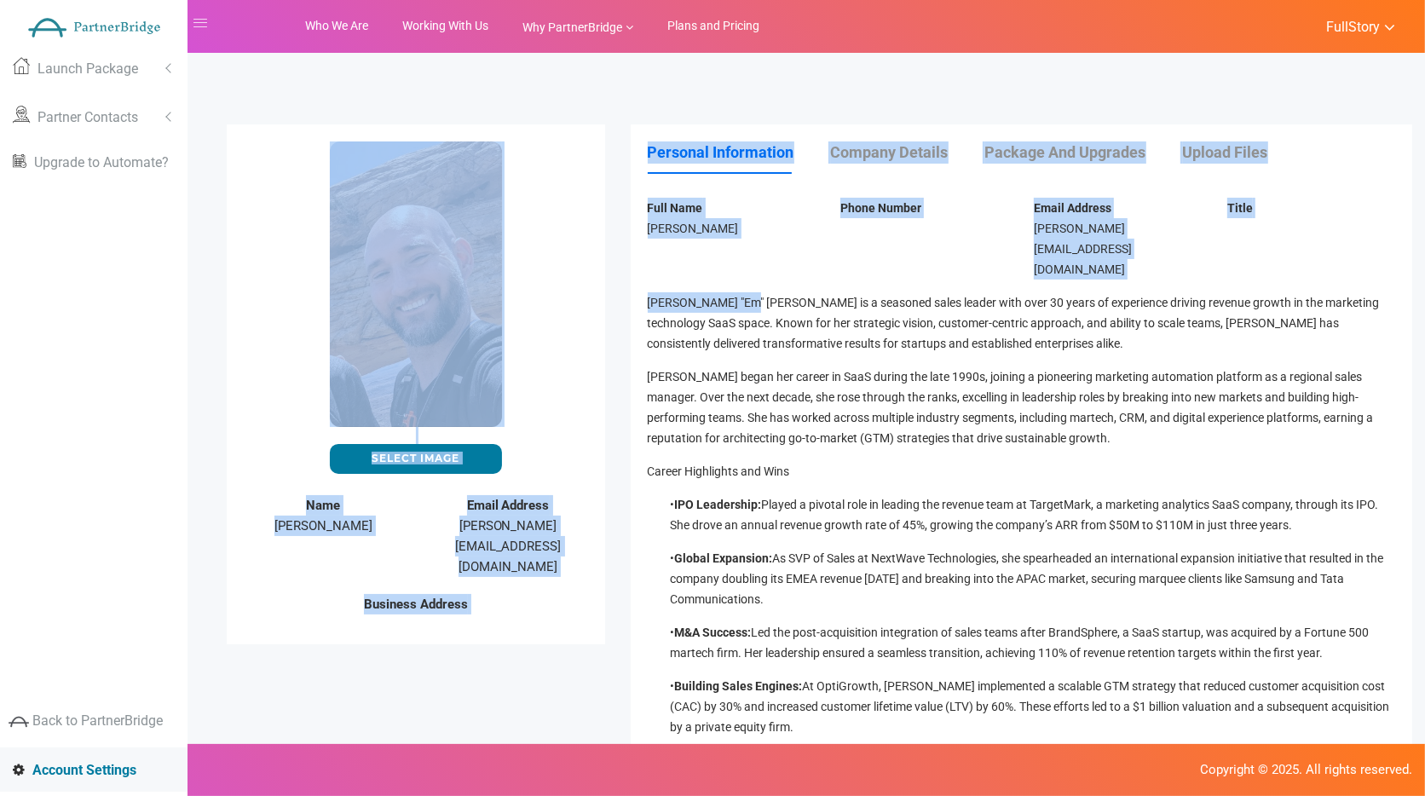
drag, startPoint x: 735, startPoint y: 258, endPoint x: 602, endPoint y: 257, distance: 132.9
click at [602, 258] on div "Select Image Upload Now FullStory DemoUser Name [PERSON_NAME] Email Address Ful…" at bounding box center [819, 537] width 1211 height 826
click at [710, 292] on p "[PERSON_NAME] "Em" [PERSON_NAME] is a seasoned sales leader with over 30 years …" at bounding box center [1021, 322] width 747 height 61
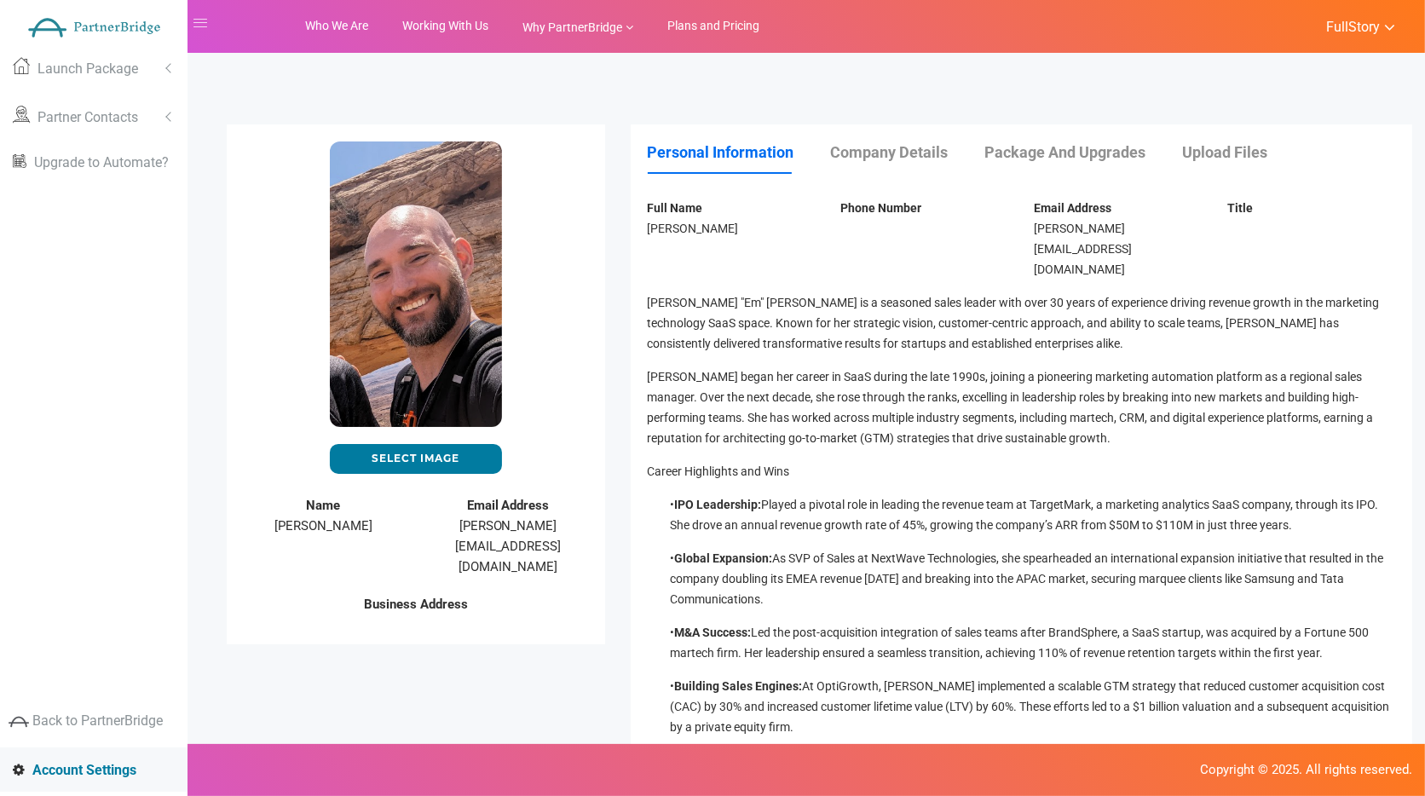
click at [658, 292] on p "[PERSON_NAME] "Em" [PERSON_NAME] is a seasoned sales leader with over 30 years …" at bounding box center [1021, 322] width 747 height 61
drag, startPoint x: 658, startPoint y: 262, endPoint x: 719, endPoint y: 261, distance: 61.4
click at [719, 292] on p "[PERSON_NAME] "Em" [PERSON_NAME] is a seasoned sales leader with over 30 years …" at bounding box center [1021, 322] width 747 height 61
copy p "[PERSON_NAME] "Em" [PERSON_NAME]"
click at [1049, 323] on div "[PERSON_NAME] "Em" [PERSON_NAME] is a seasoned sales leader with over 30 years …" at bounding box center [1021, 370] width 747 height 156
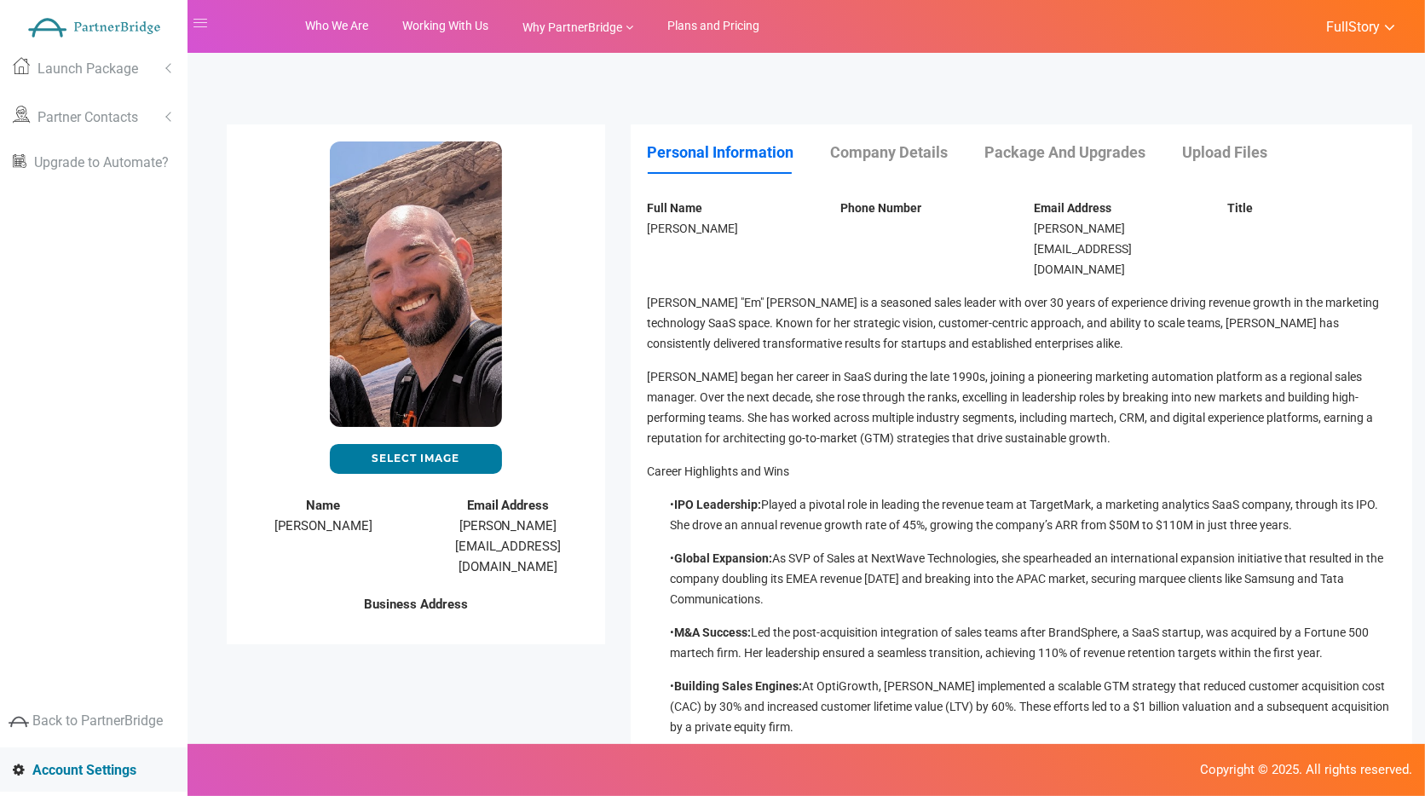
click at [848, 224] on div "Phone Number" at bounding box center [923, 211] width 193 height 37
click at [873, 158] on link "Company Details" at bounding box center [907, 152] width 152 height 18
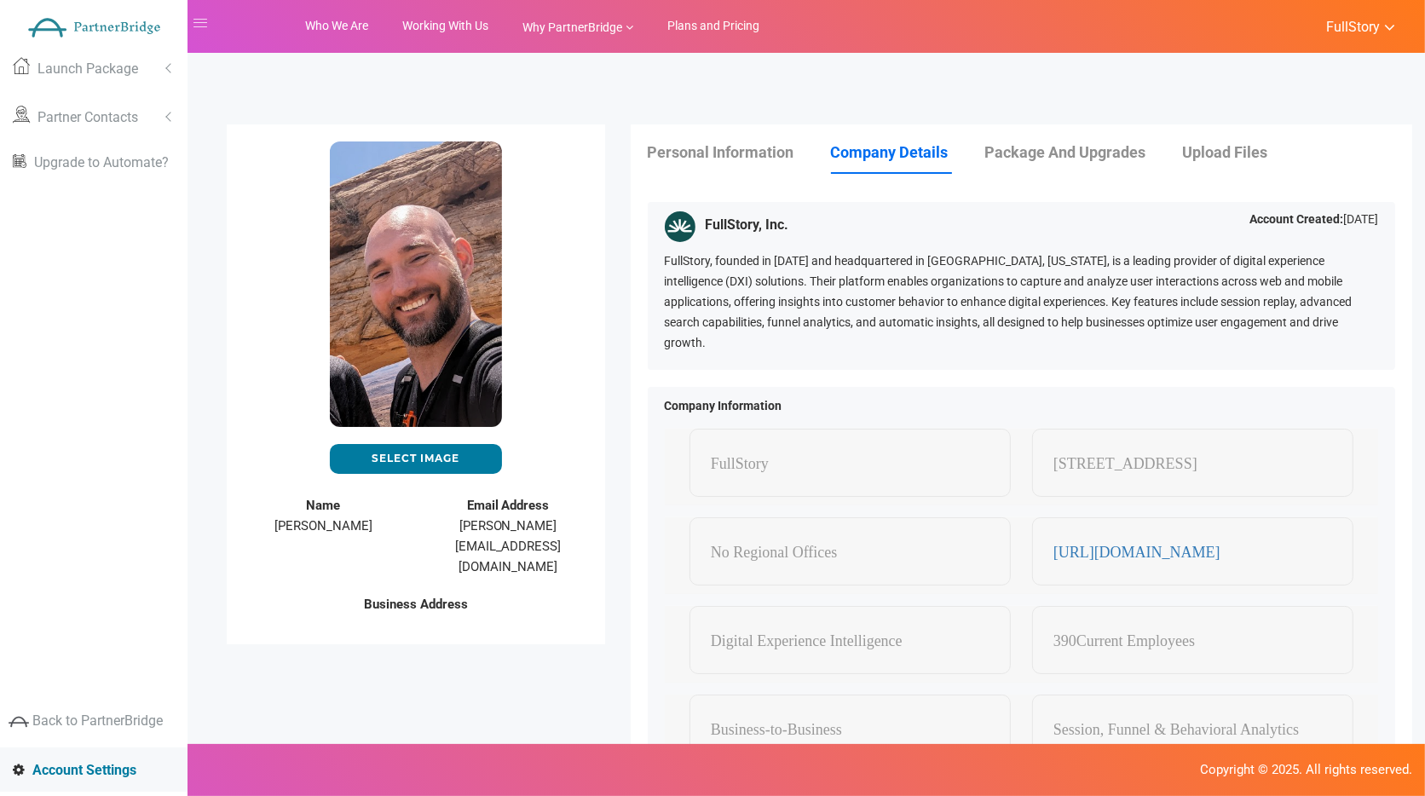
click at [758, 141] on li "Personal Information" at bounding box center [738, 152] width 181 height 22
click at [758, 151] on link "Personal Information" at bounding box center [738, 152] width 181 height 18
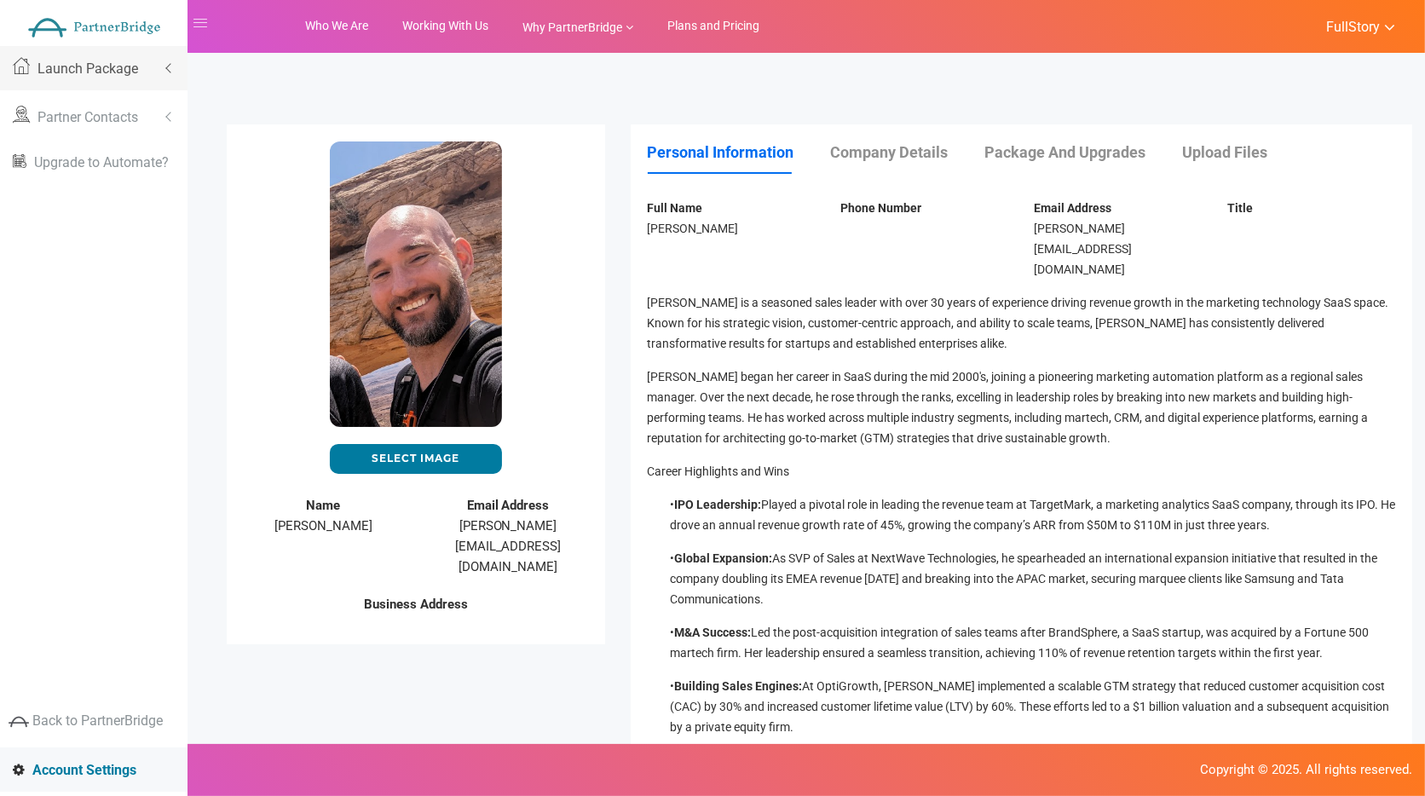
click at [103, 59] on link "Launch Package" at bounding box center [93, 68] width 187 height 44
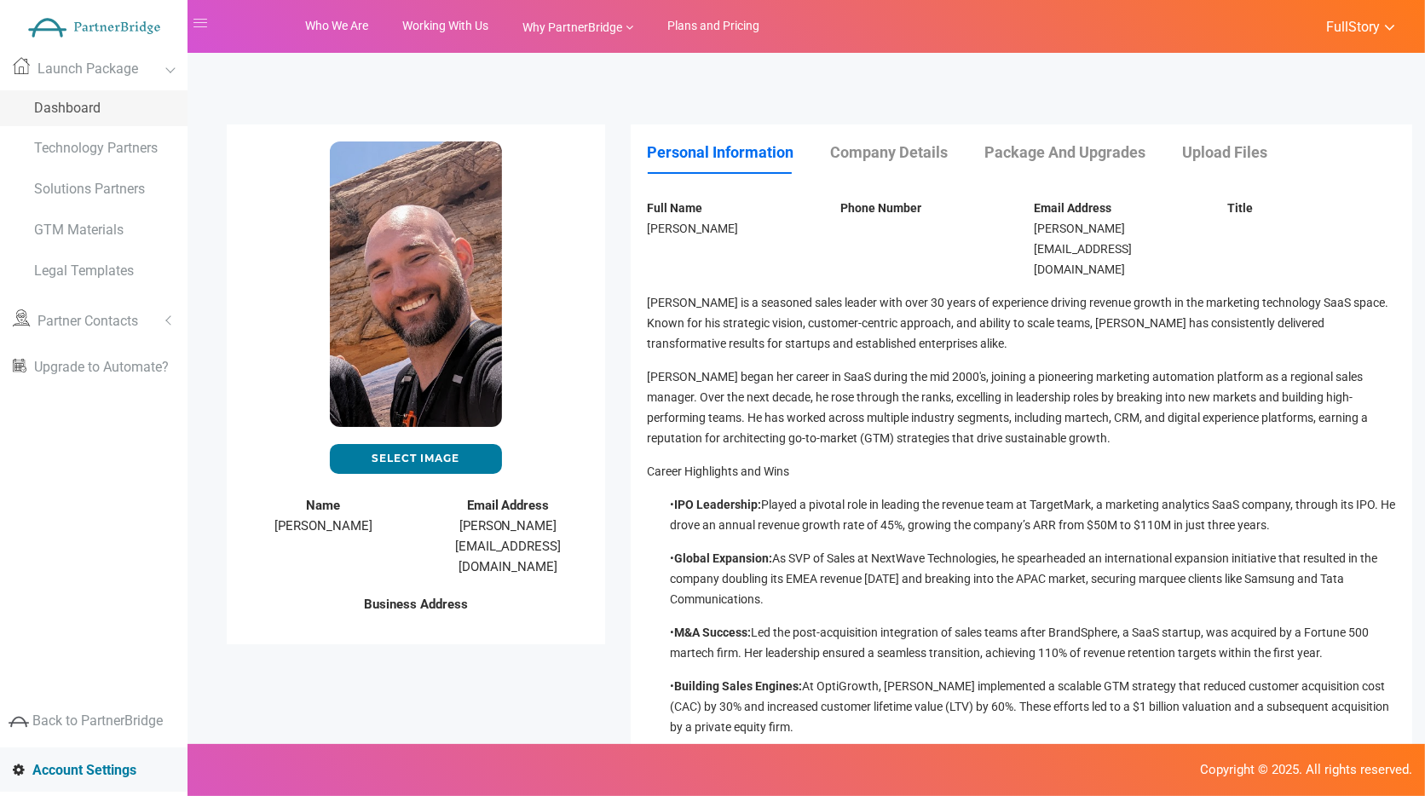
click at [96, 112] on span "Dashboard" at bounding box center [67, 108] width 66 height 16
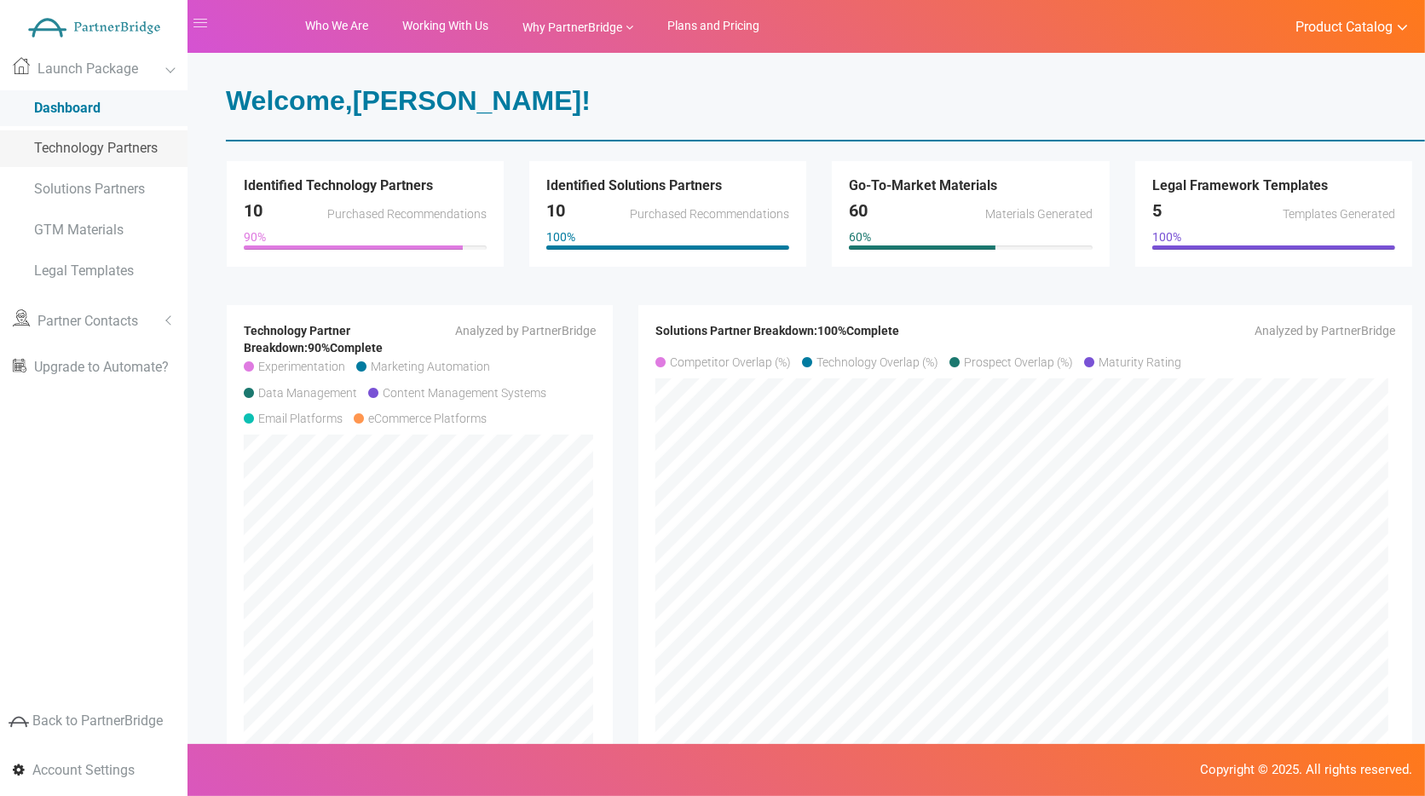
click at [83, 132] on link "Technology Partners" at bounding box center [93, 148] width 187 height 37
